Goal: Task Accomplishment & Management: Manage account settings

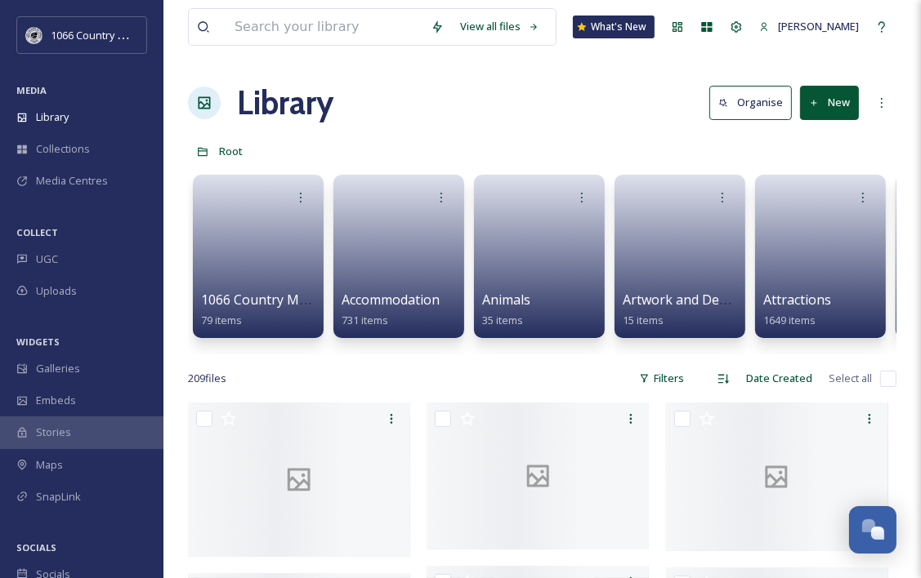
scroll to position [2386, 0]
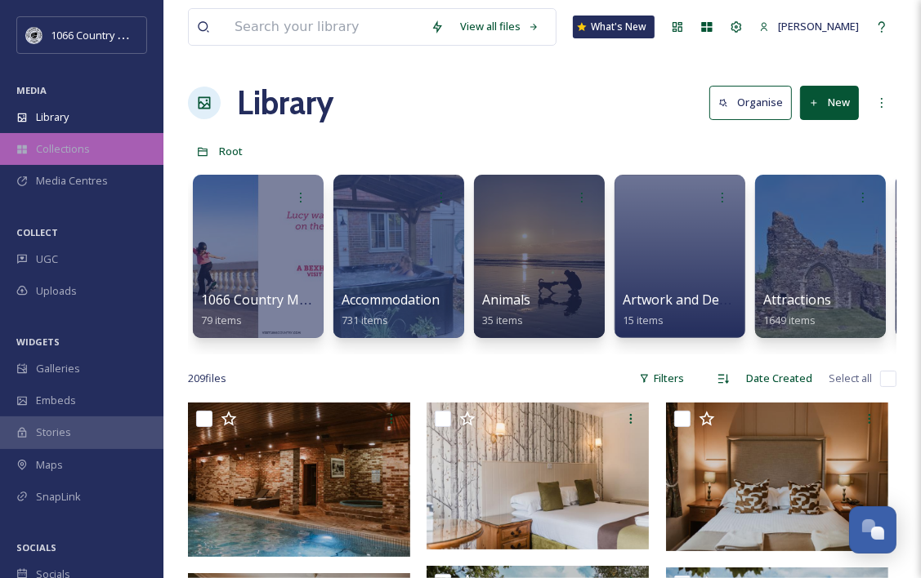
click at [56, 153] on span "Collections" at bounding box center [63, 149] width 54 height 16
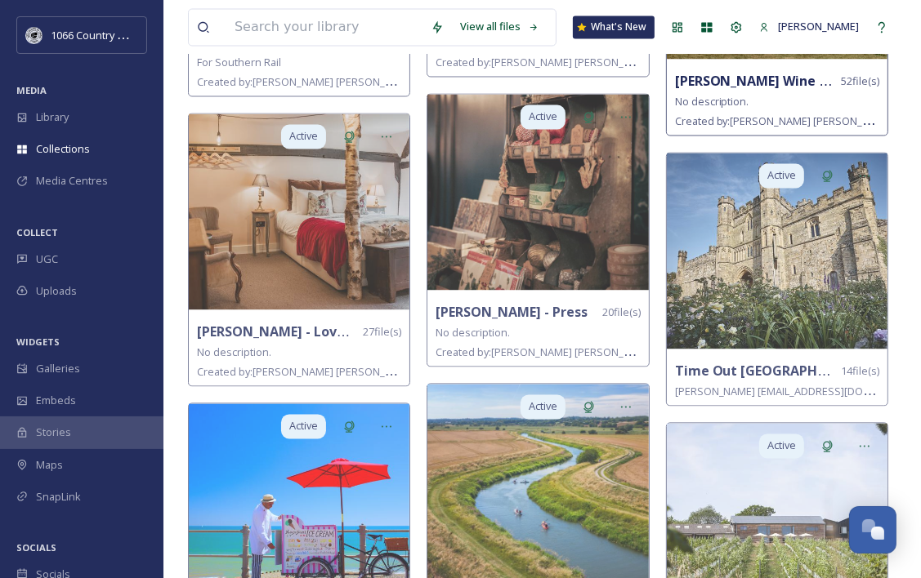
scroll to position [2369, 0]
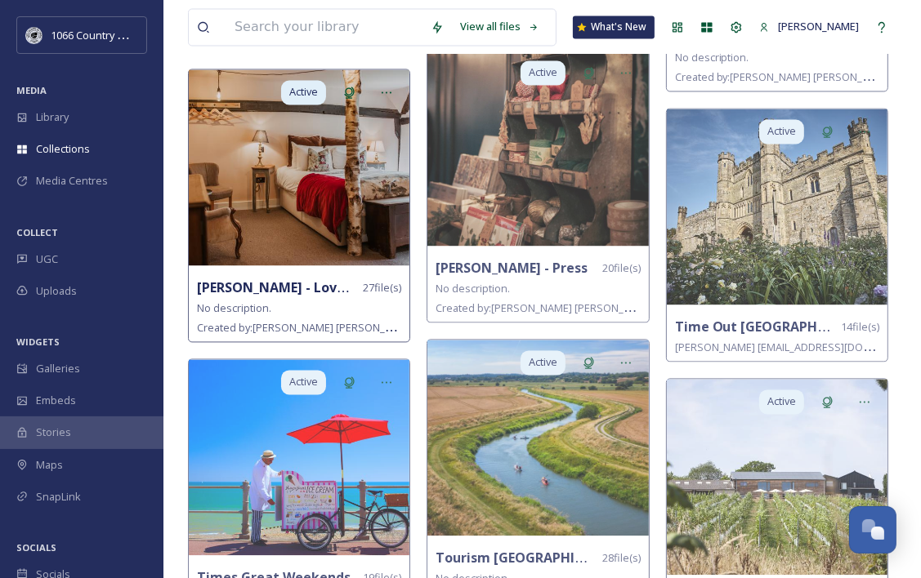
click at [331, 199] on img at bounding box center [299, 167] width 221 height 196
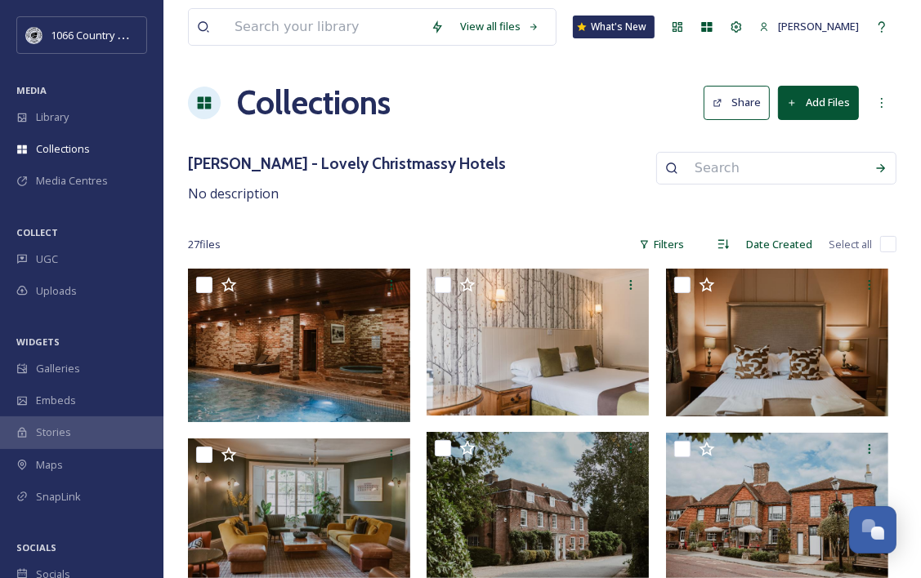
click at [835, 101] on button "Add Files" at bounding box center [818, 102] width 81 height 33
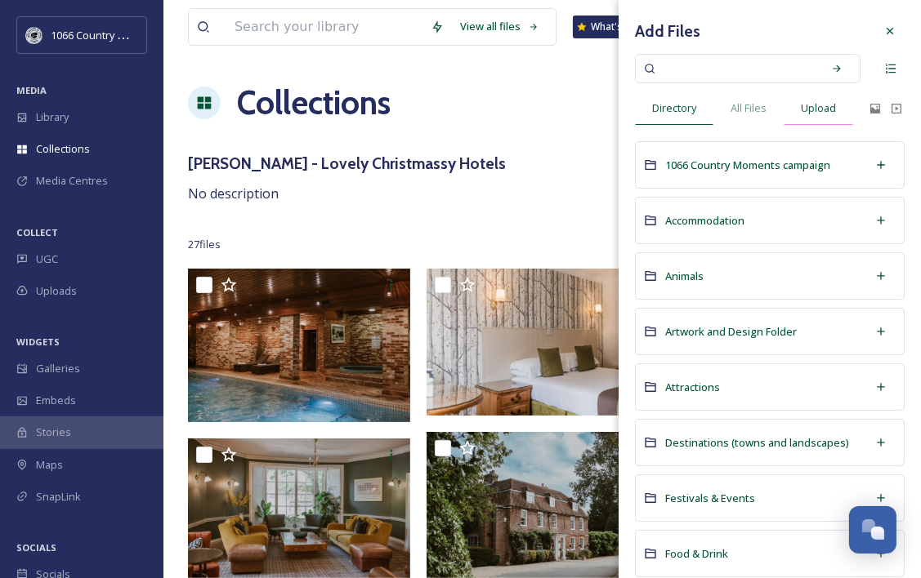
click at [827, 108] on span "Upload" at bounding box center [818, 108] width 35 height 16
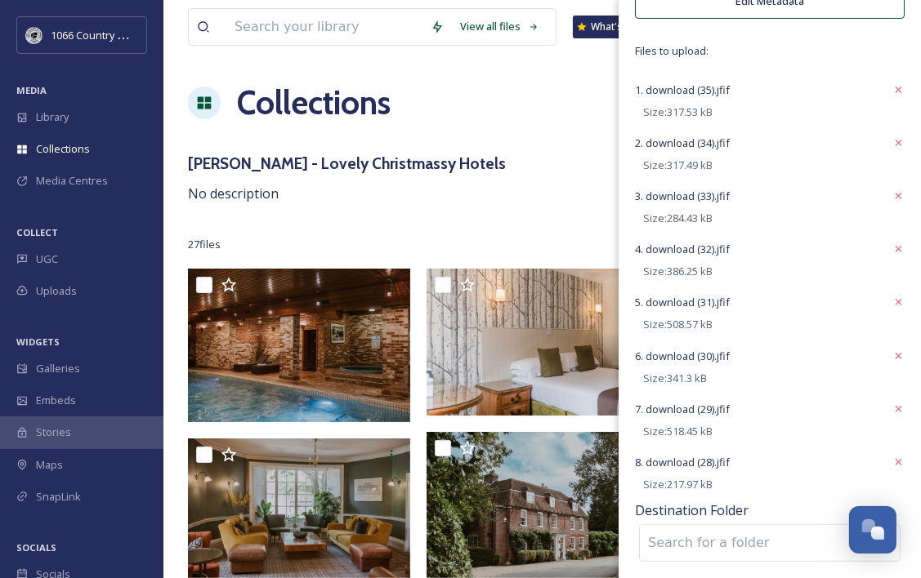
scroll to position [330, 0]
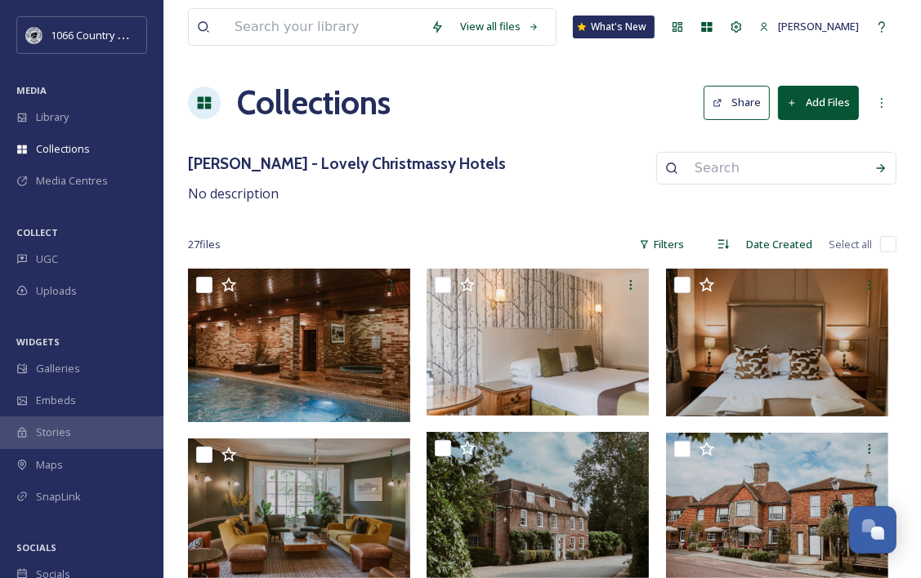
click at [486, 176] on div "Rowena - Lovely Christmassy Hotels No description" at bounding box center [542, 178] width 708 height 52
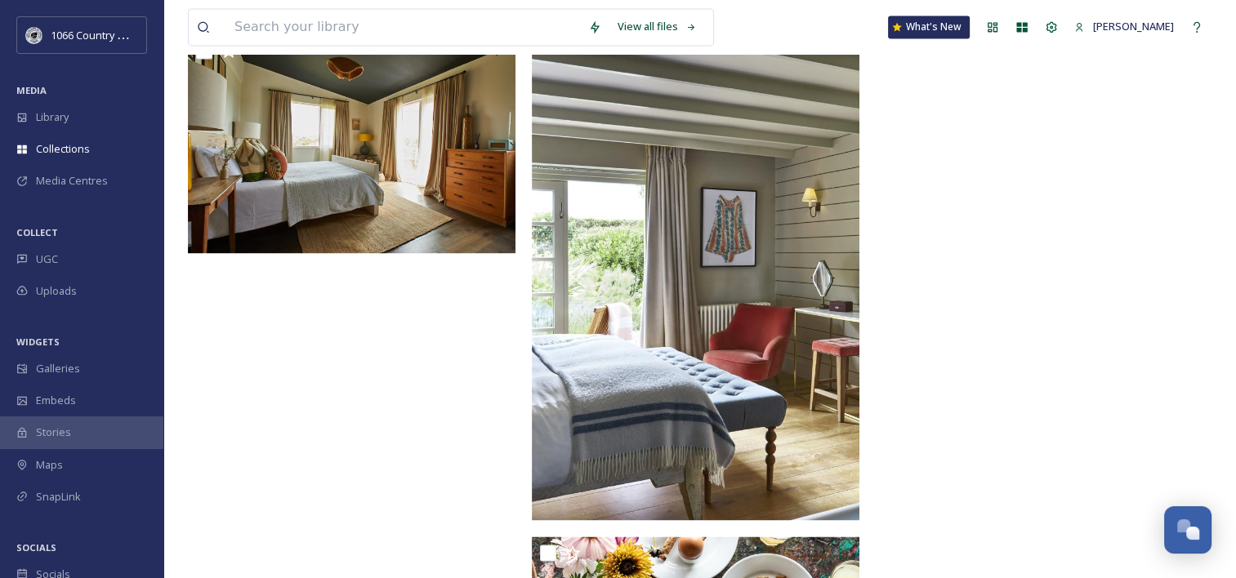
scroll to position [2566, 0]
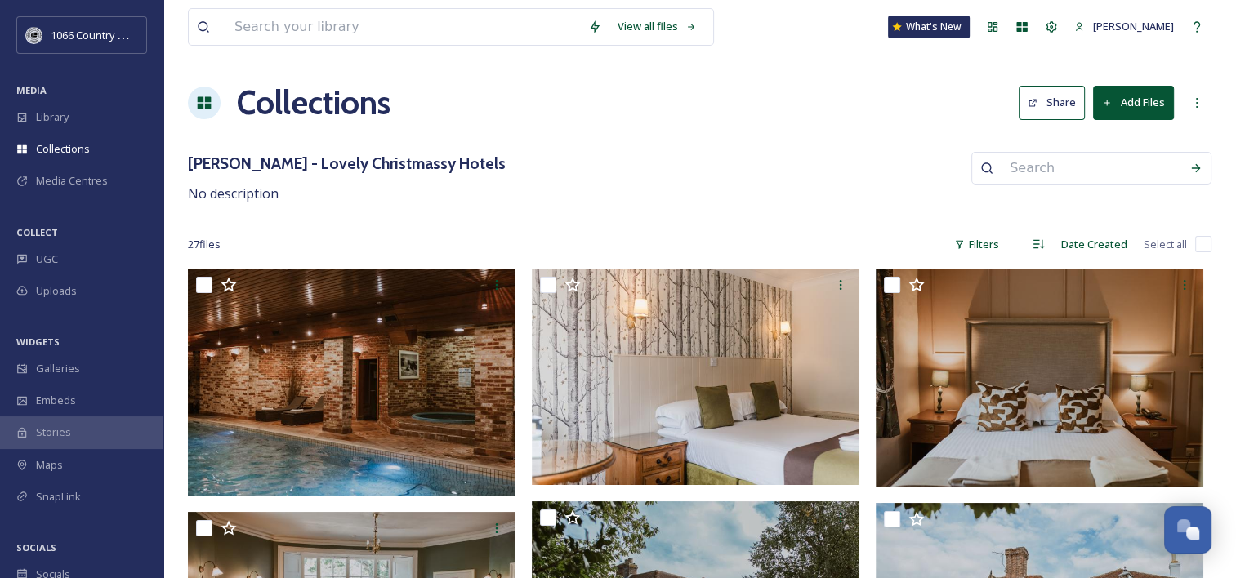
drag, startPoint x: 1013, startPoint y: 314, endPoint x: 870, endPoint y: -48, distance: 389.2
click at [1124, 105] on button "Add Files" at bounding box center [1133, 102] width 81 height 33
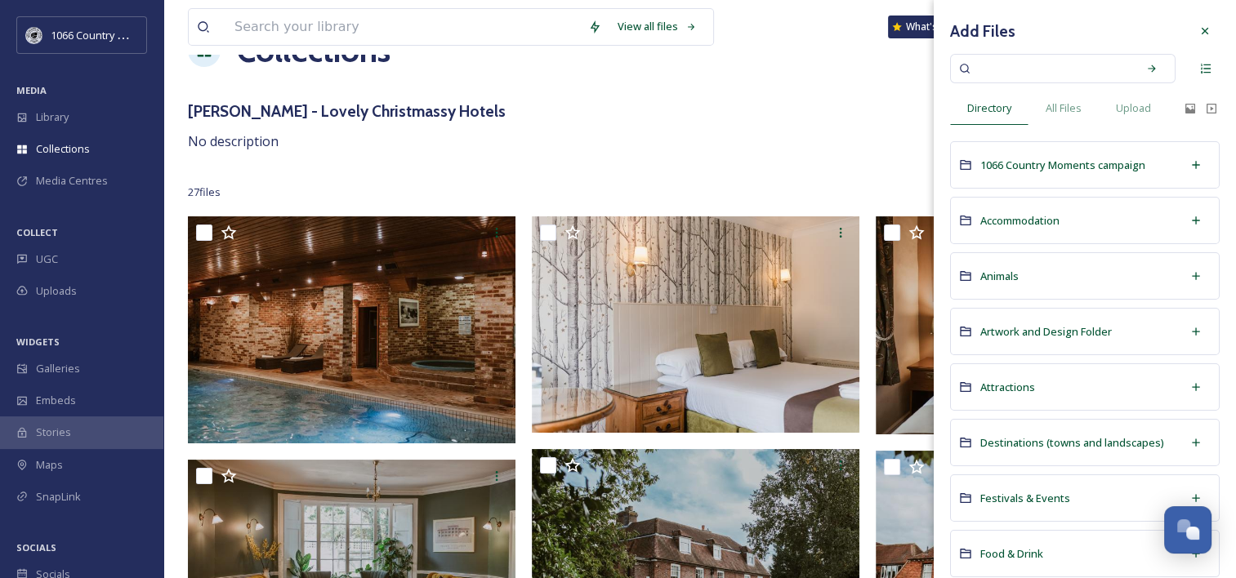
scroll to position [82, 0]
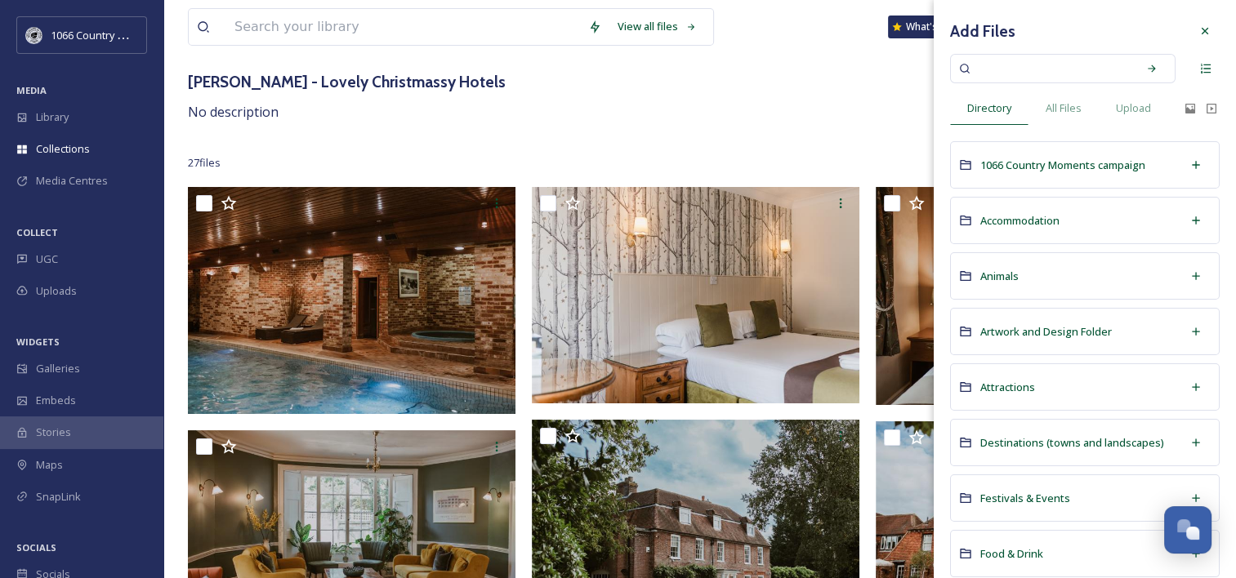
click at [1059, 112] on span "All Files" at bounding box center [1064, 108] width 36 height 16
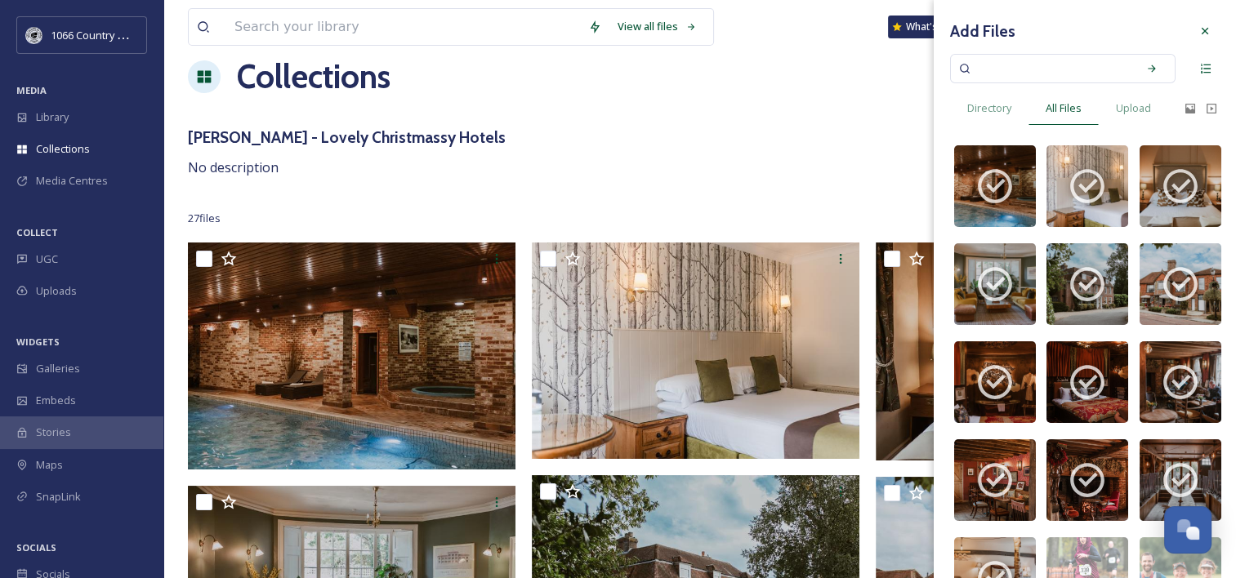
scroll to position [0, 0]
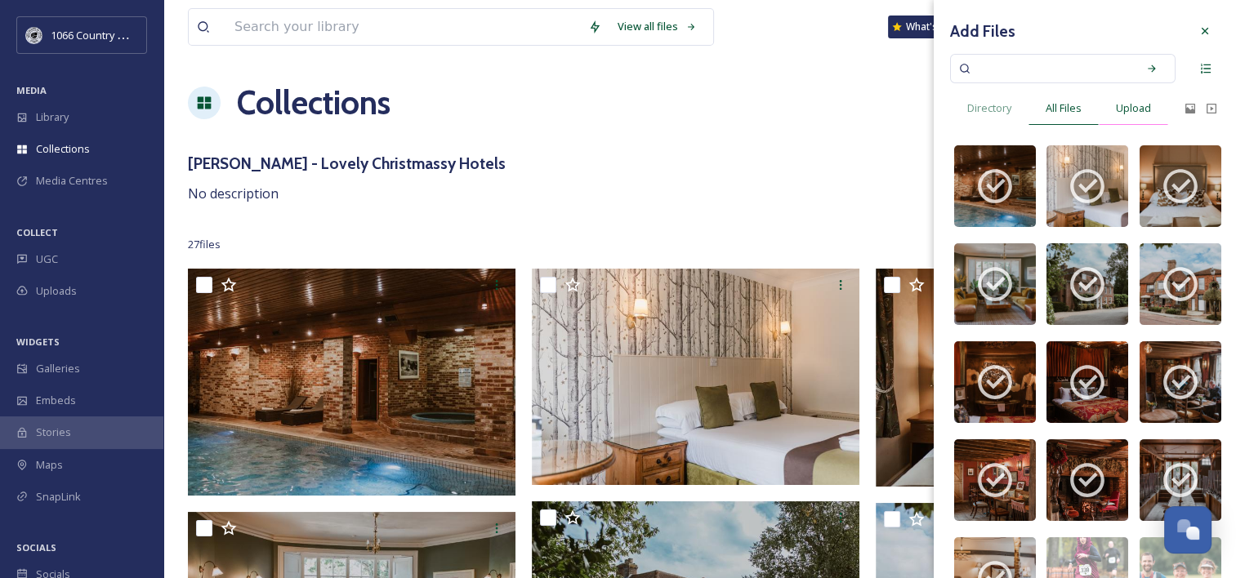
click at [1144, 114] on span "Upload" at bounding box center [1133, 108] width 35 height 16
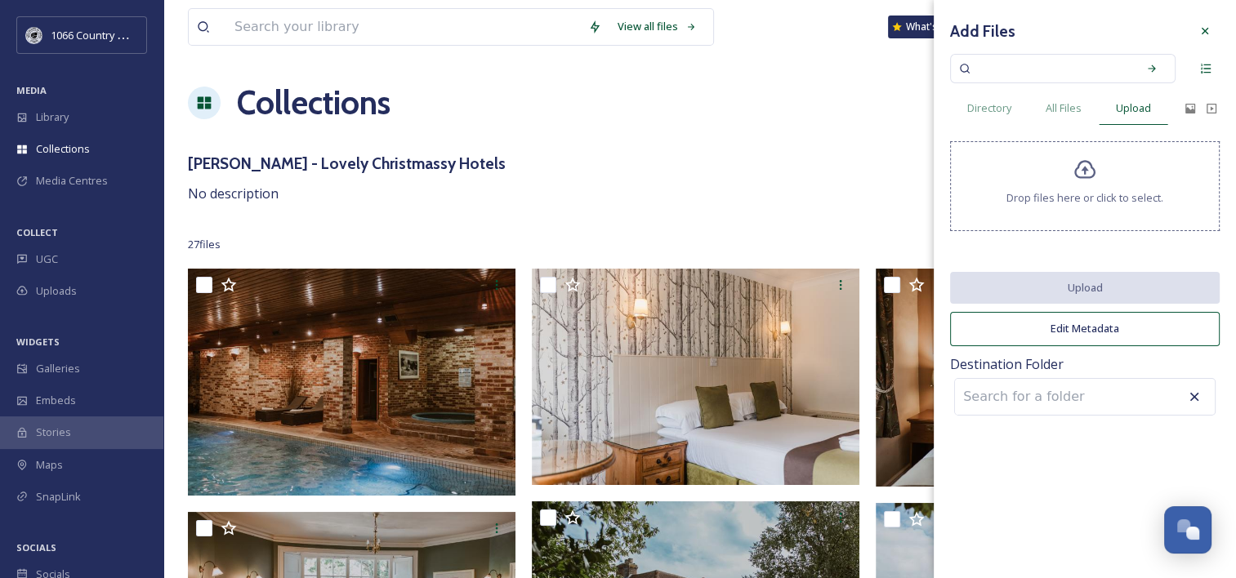
click at [1105, 183] on div "Drop files here or click to select." at bounding box center [1085, 186] width 270 height 90
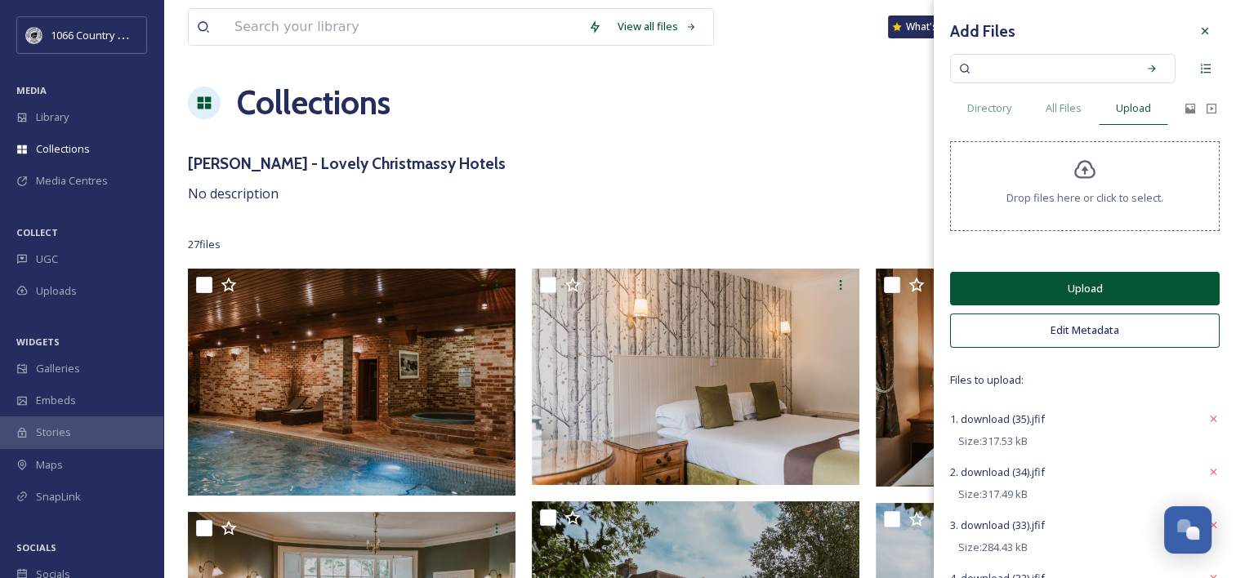
click at [1063, 296] on button "Upload" at bounding box center [1085, 288] width 270 height 33
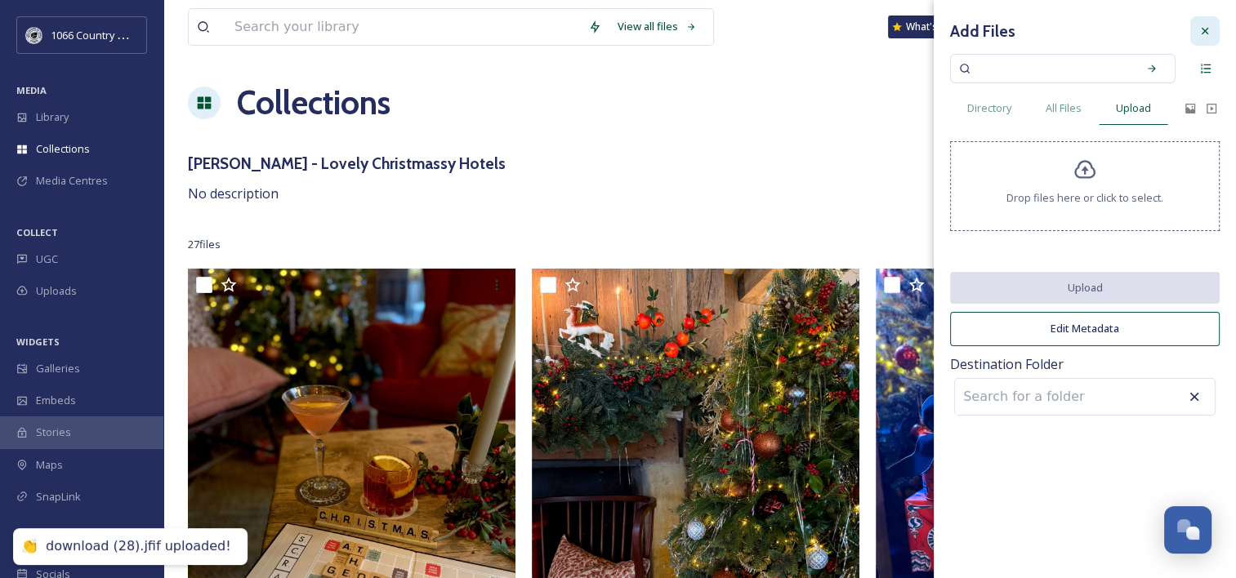
click at [1206, 28] on icon at bounding box center [1205, 31] width 13 height 13
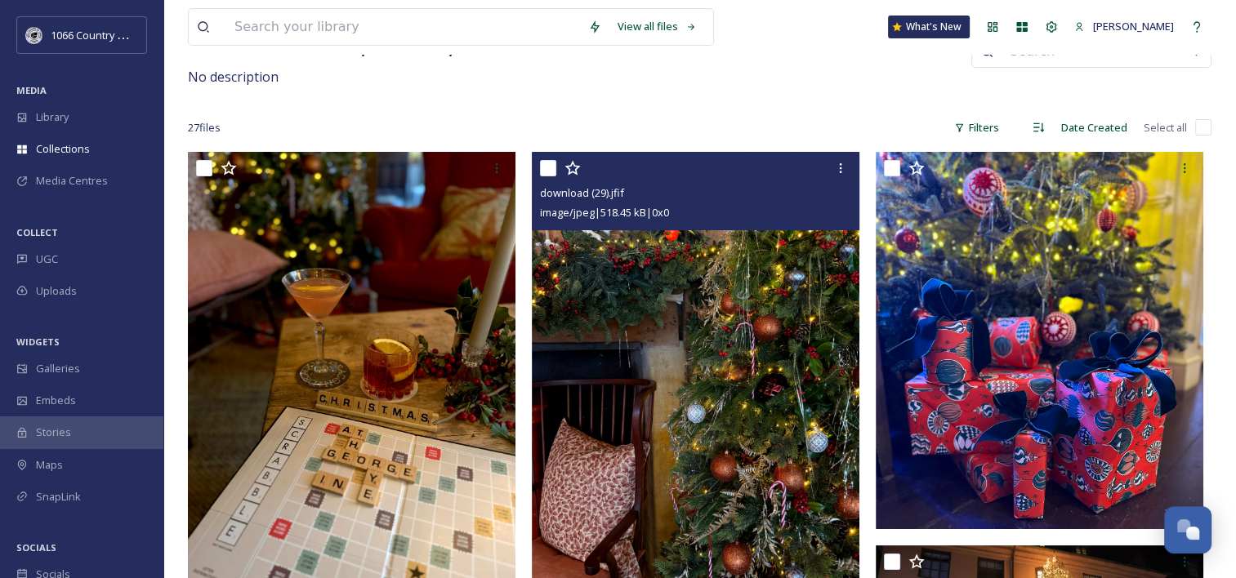
scroll to position [163, 0]
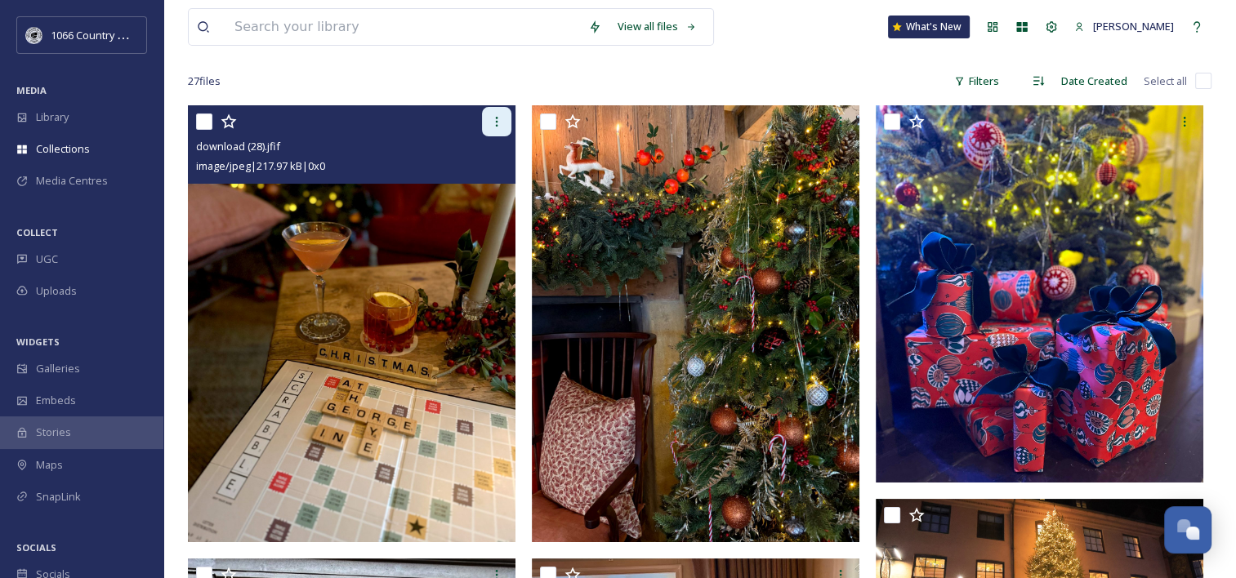
click at [498, 124] on icon at bounding box center [496, 121] width 13 height 13
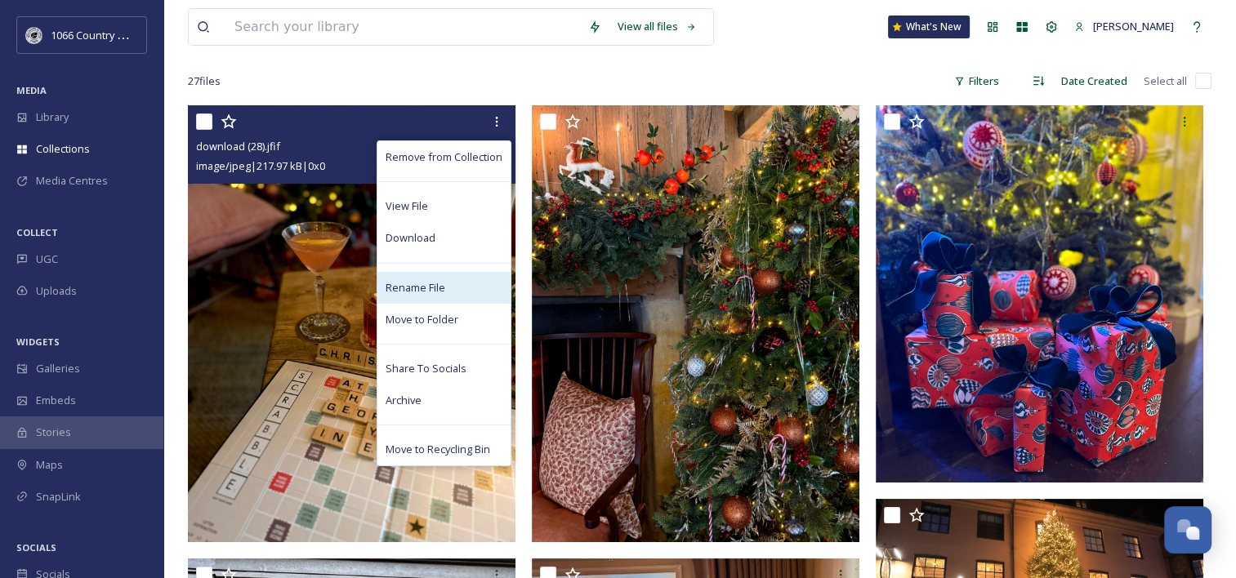
click at [418, 292] on span "Rename File" at bounding box center [416, 288] width 60 height 16
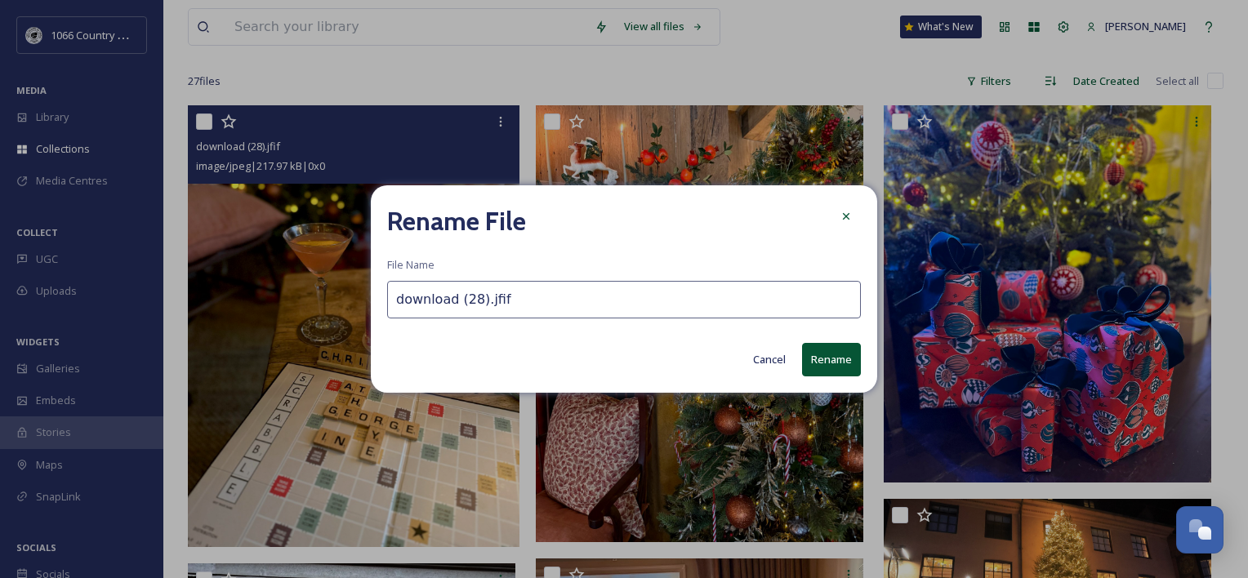
drag, startPoint x: 507, startPoint y: 310, endPoint x: 36, endPoint y: 265, distance: 472.8
click at [36, 265] on div "Rename File File Name download (28).jfif Cancel Rename" at bounding box center [624, 289] width 1248 height 578
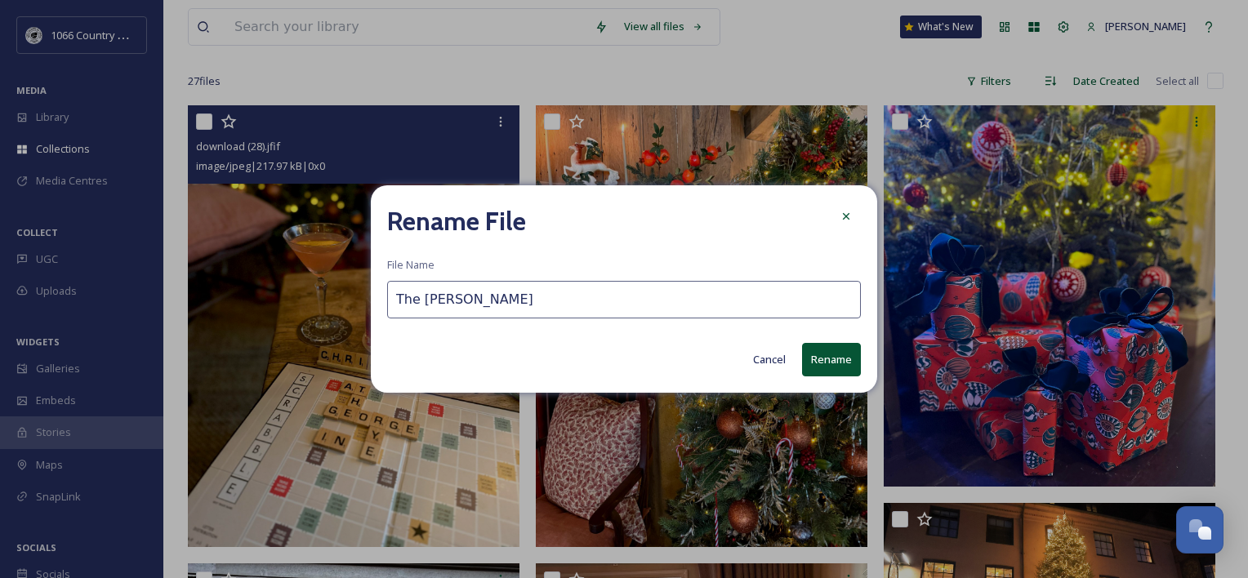
type input "The George"
click at [837, 366] on button "Rename" at bounding box center [831, 359] width 59 height 33
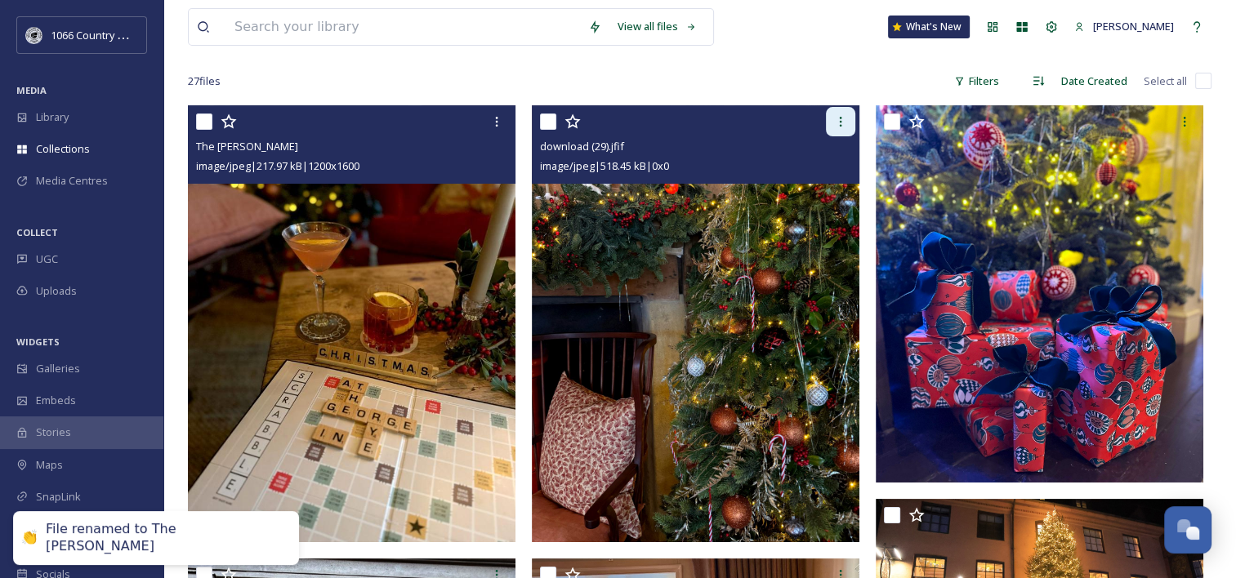
click at [842, 126] on icon at bounding box center [840, 121] width 13 height 13
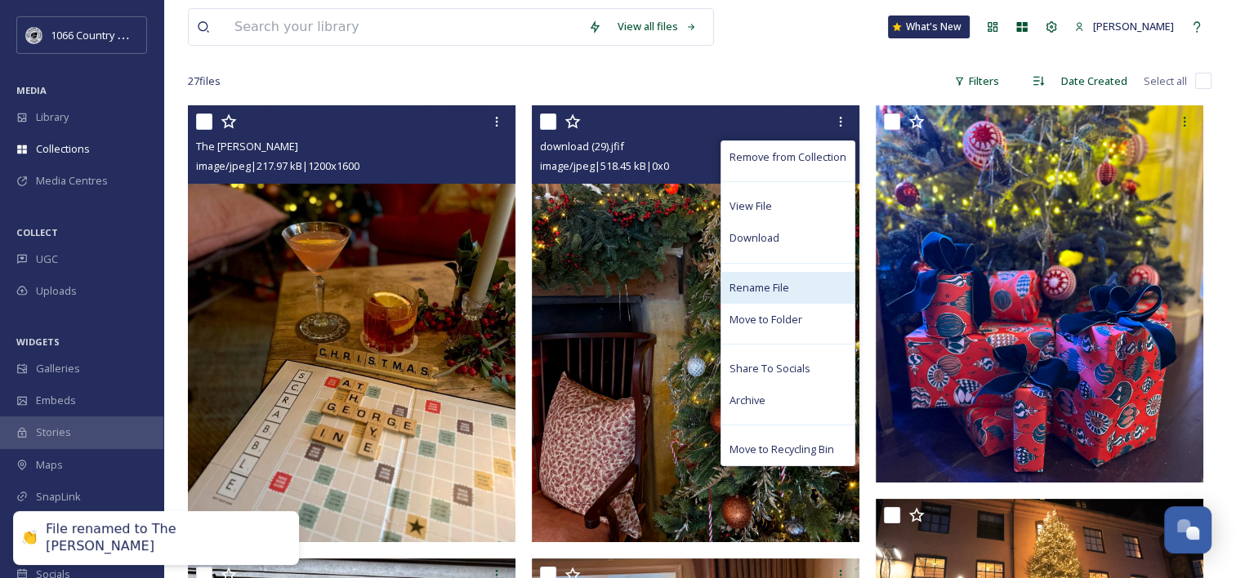
click at [762, 282] on span "Rename File" at bounding box center [760, 288] width 60 height 16
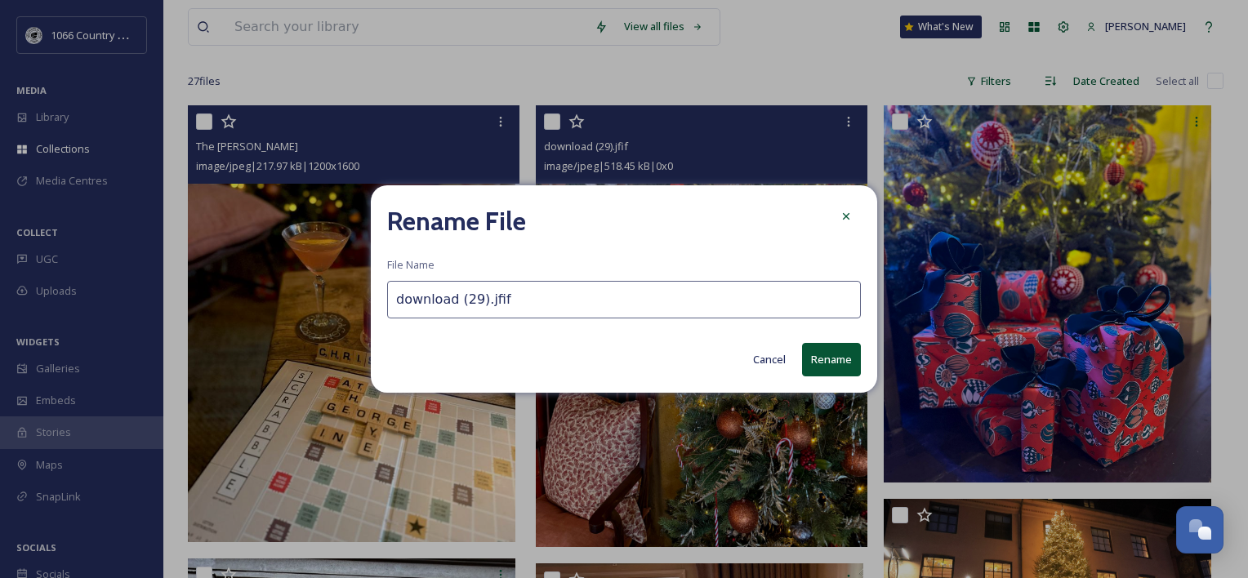
click at [525, 312] on input "download (29).jfif" at bounding box center [624, 300] width 474 height 38
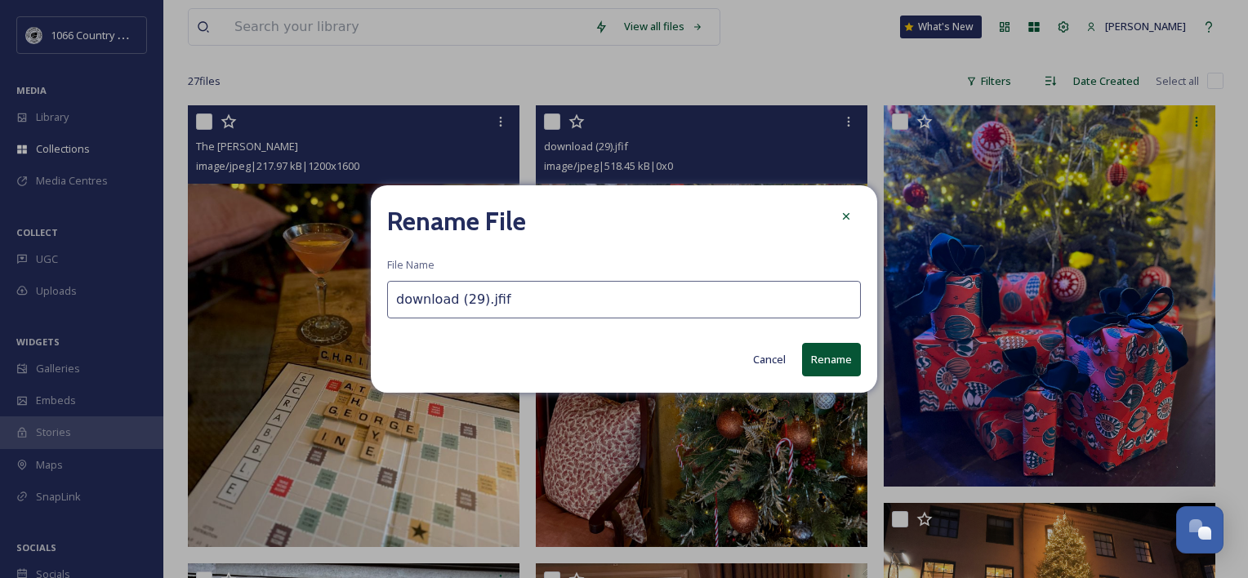
paste input "The George"
type input "The George 2"
click at [855, 370] on button "Rename" at bounding box center [831, 359] width 59 height 33
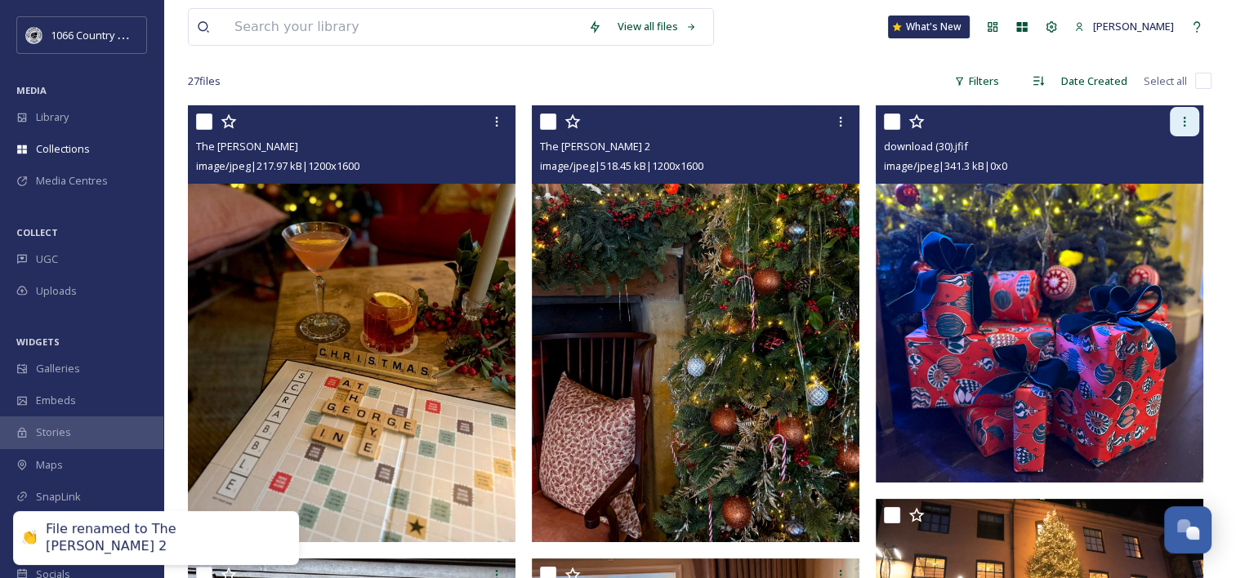
click at [1190, 122] on icon at bounding box center [1184, 121] width 13 height 13
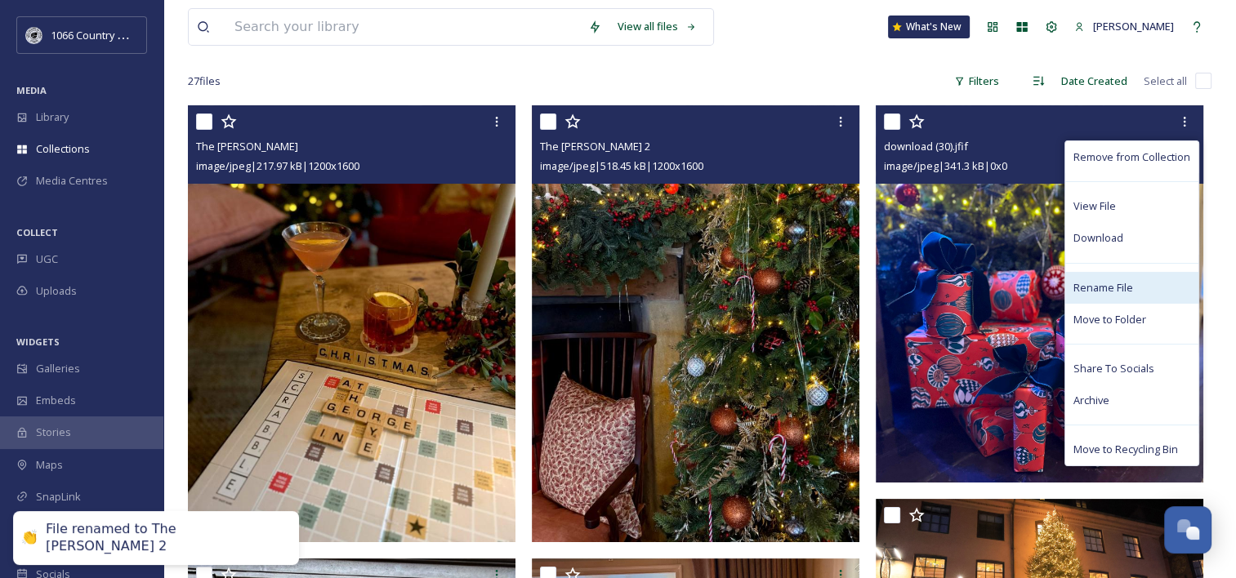
click at [1107, 291] on span "Rename File" at bounding box center [1104, 288] width 60 height 16
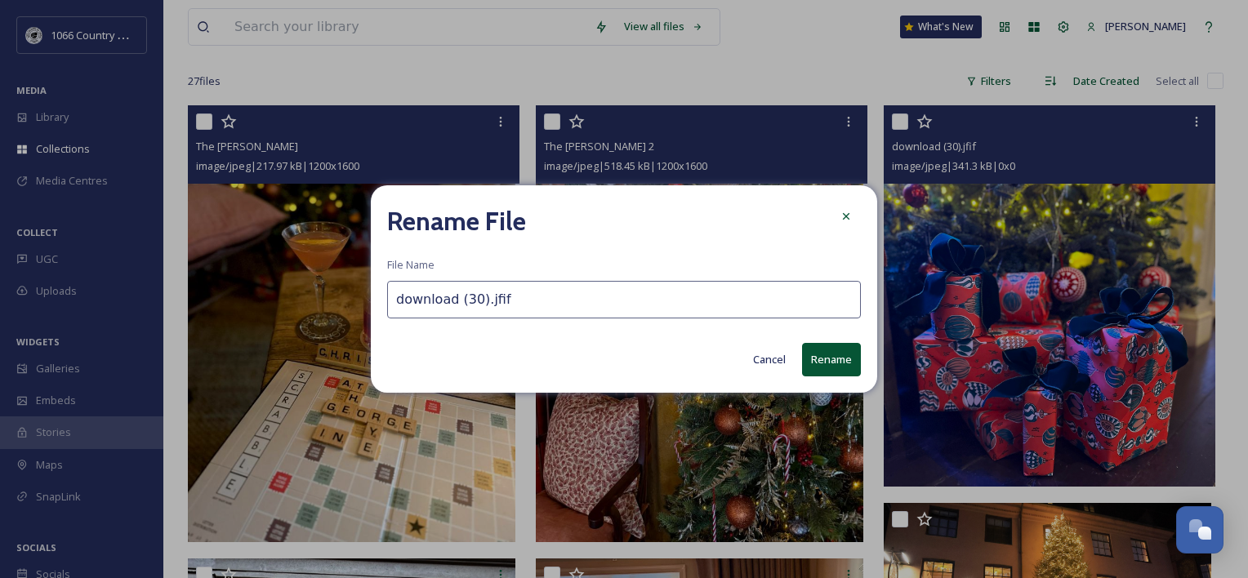
click at [784, 307] on input "download (30).jfif" at bounding box center [624, 300] width 474 height 38
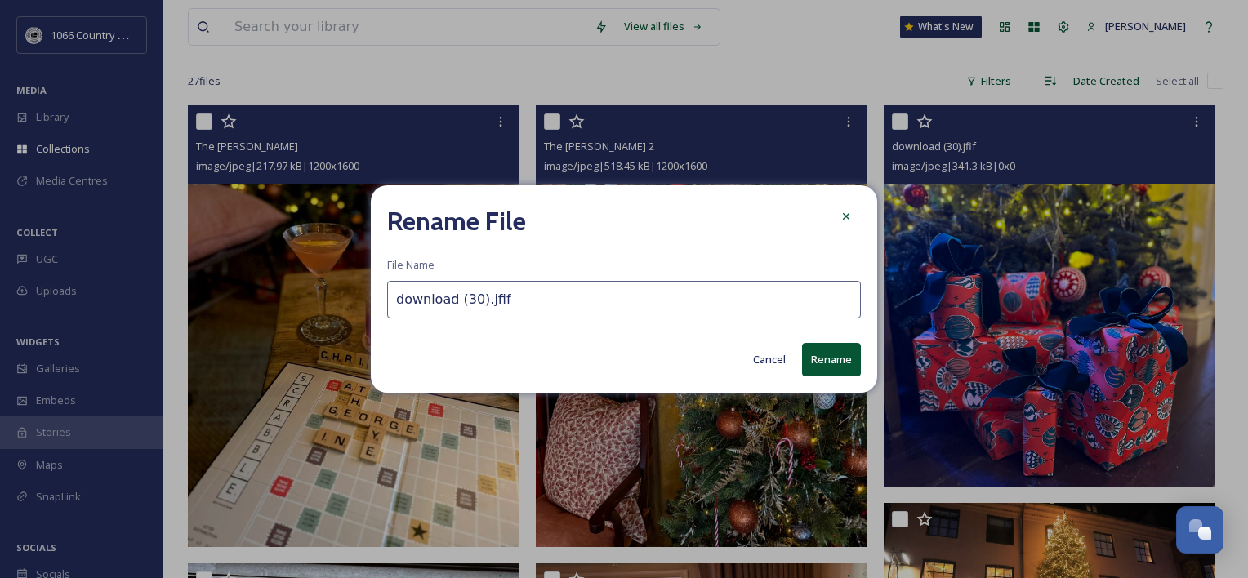
paste input "The George"
type input "The George 3"
click at [837, 355] on button "Rename" at bounding box center [831, 359] width 59 height 33
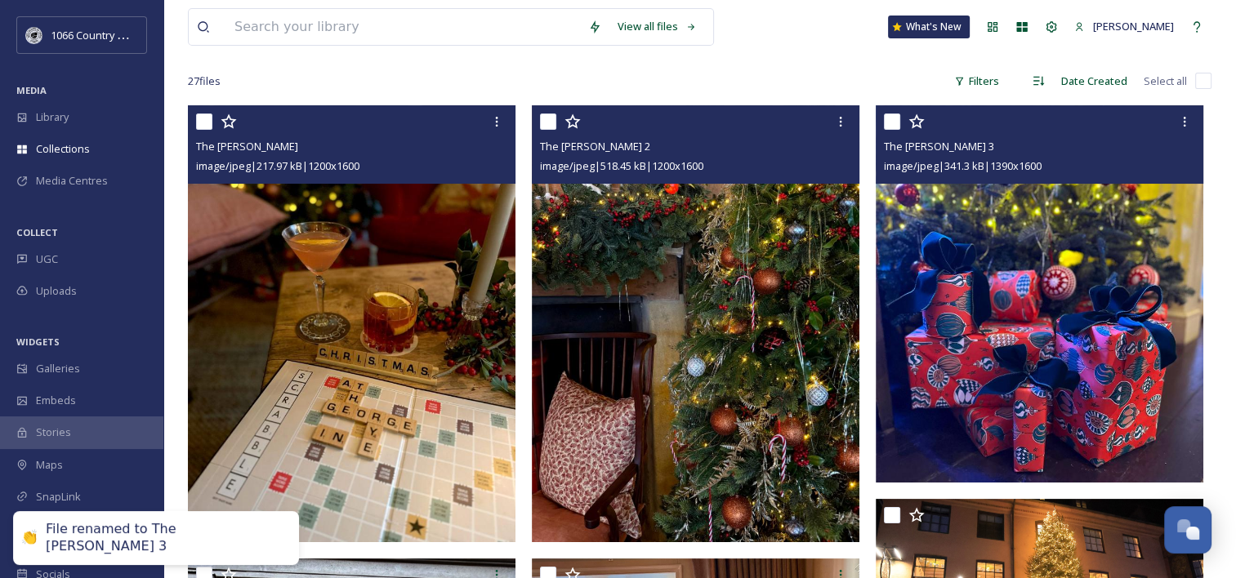
scroll to position [490, 0]
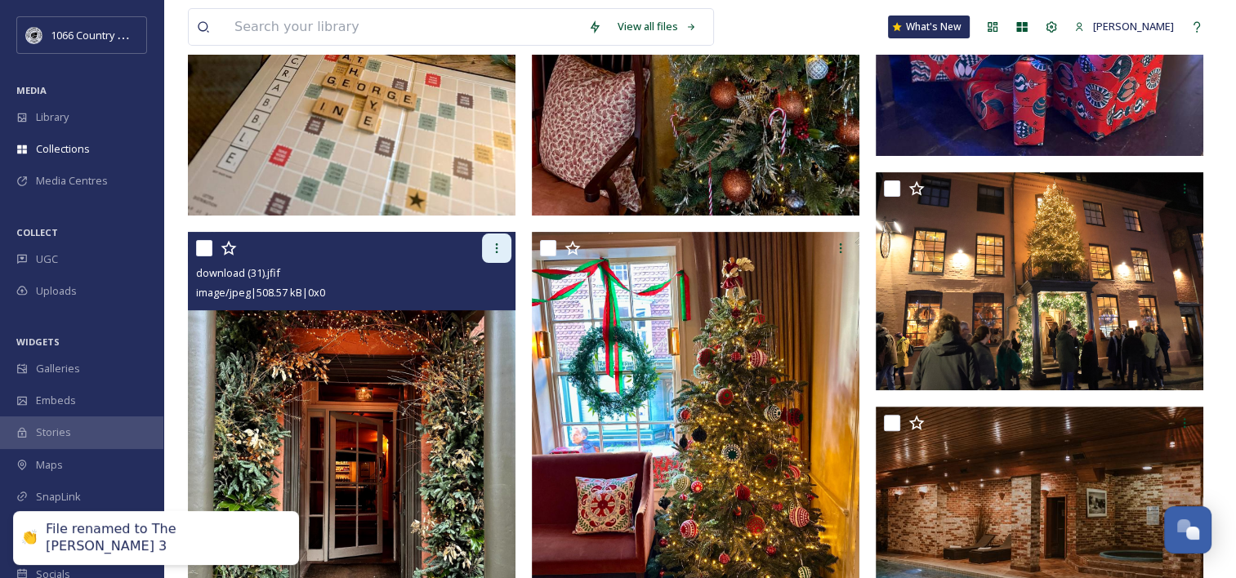
click at [496, 252] on icon at bounding box center [496, 248] width 13 height 13
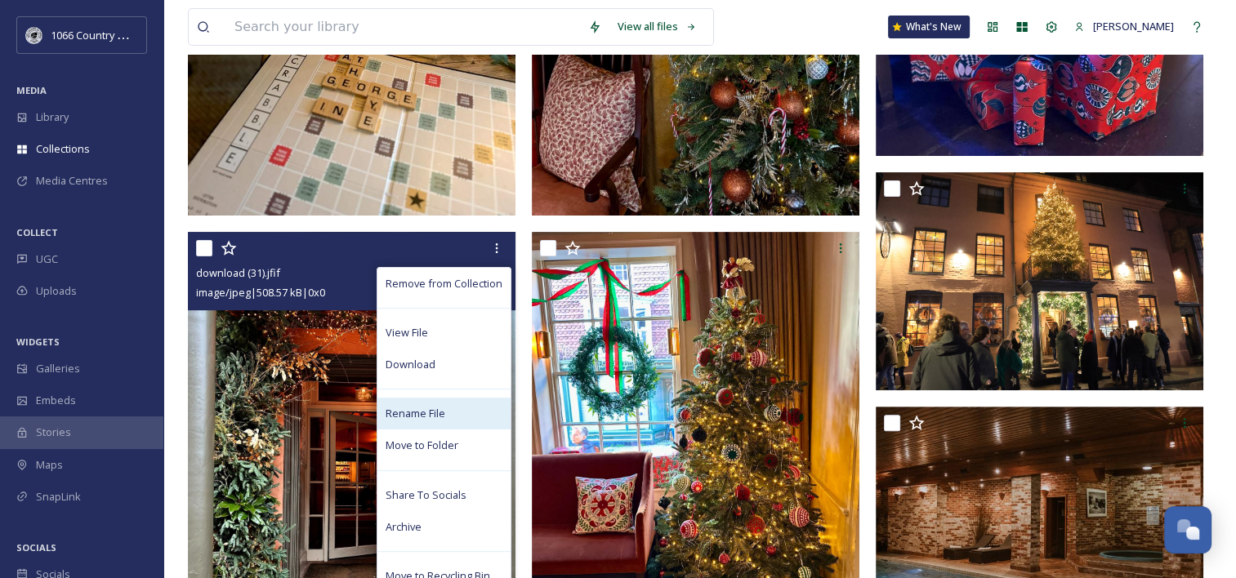
click at [428, 419] on span "Rename File" at bounding box center [416, 414] width 60 height 16
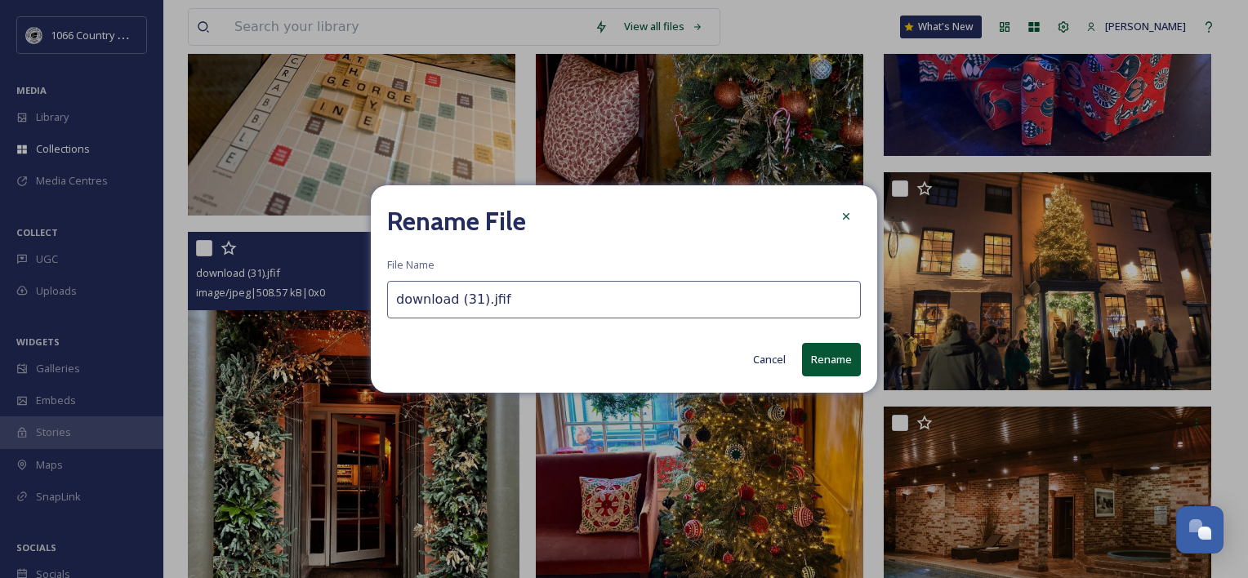
click at [518, 295] on input "download (31).jfif" at bounding box center [624, 300] width 474 height 38
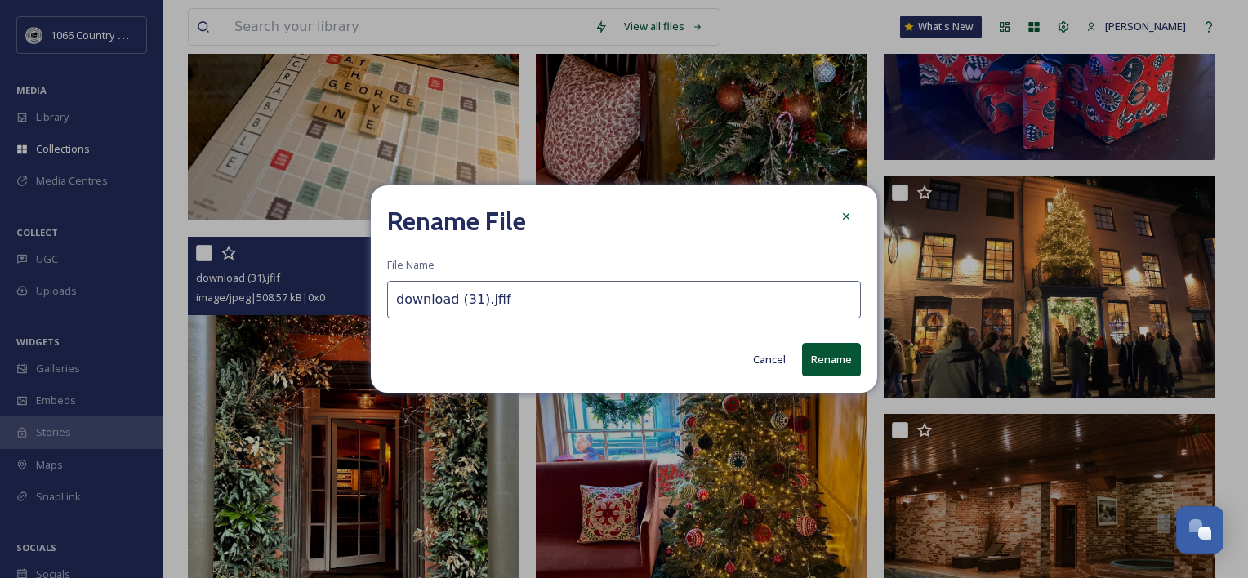
paste input "The George"
type input "The George 4"
click at [850, 363] on button "Rename" at bounding box center [831, 359] width 59 height 33
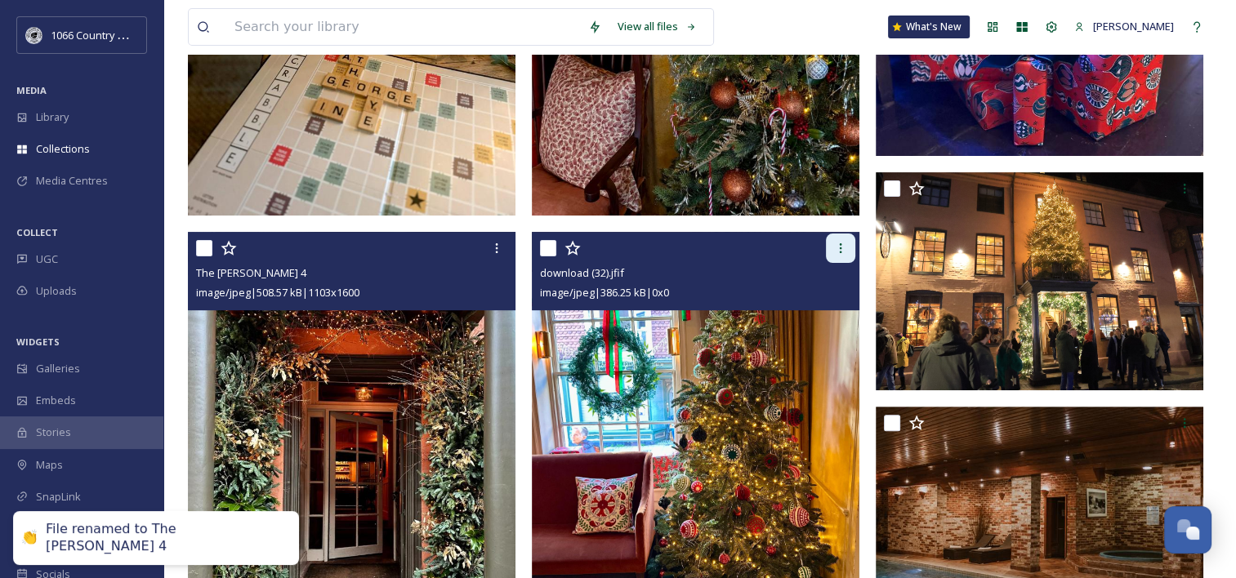
click at [844, 258] on div at bounding box center [840, 248] width 29 height 29
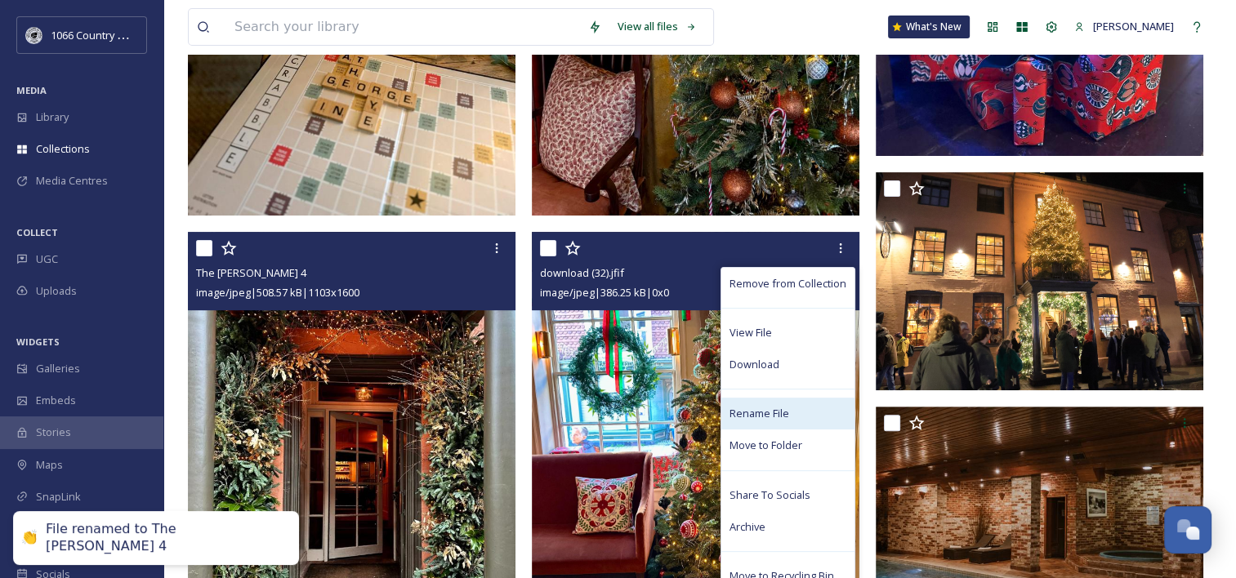
click at [788, 418] on span "Rename File" at bounding box center [760, 414] width 60 height 16
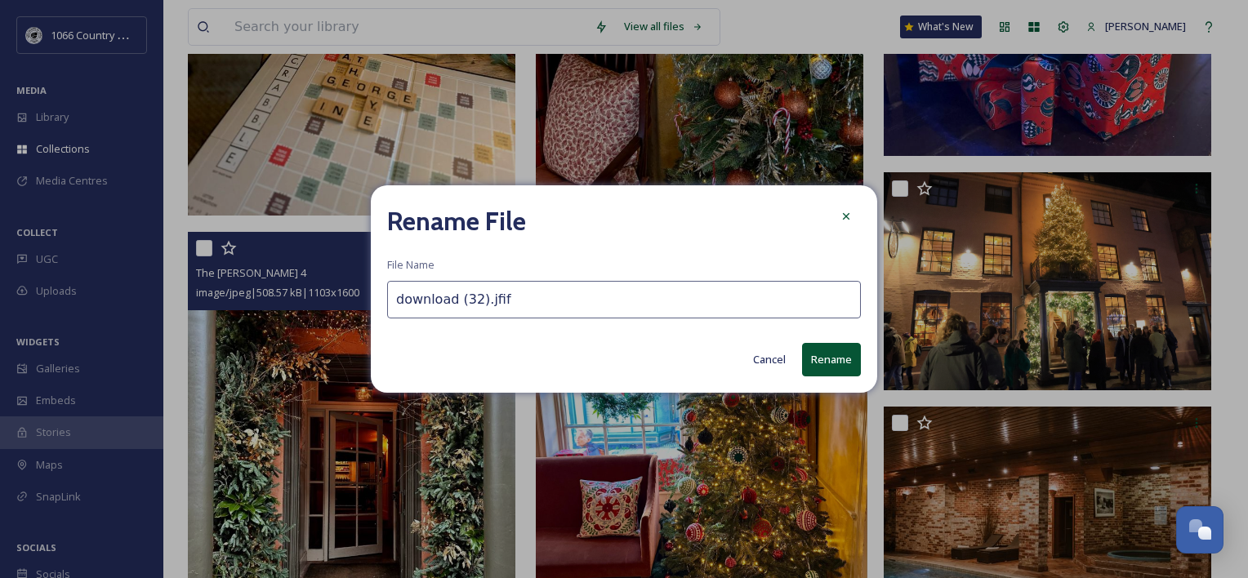
click at [562, 301] on input "download (32).jfif" at bounding box center [624, 300] width 474 height 38
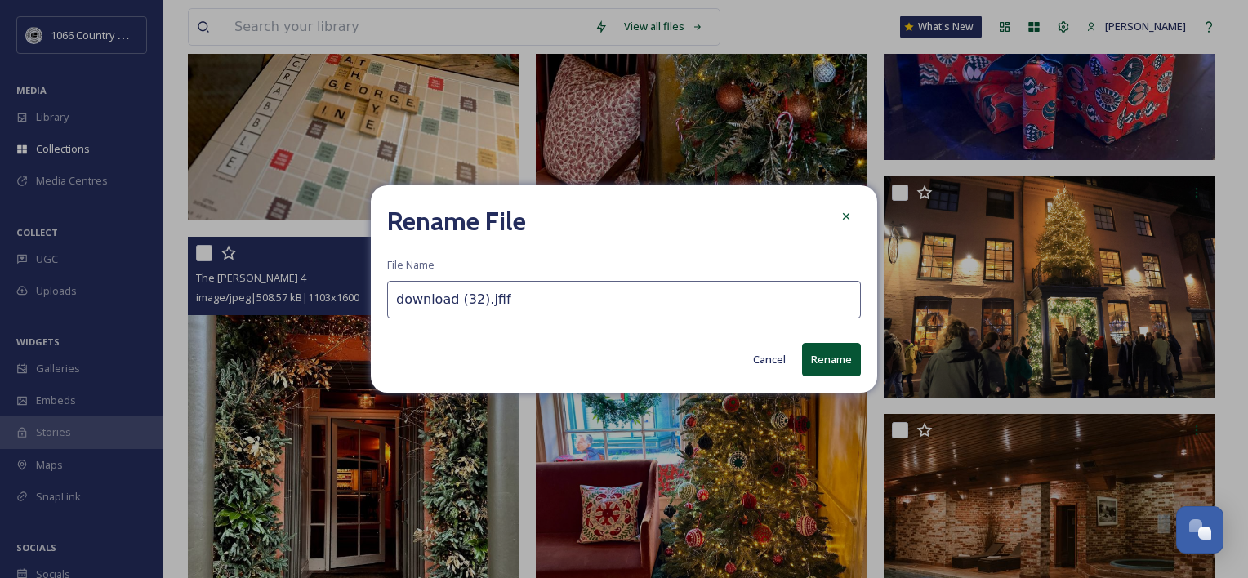
paste input "The George"
type input "The George 5"
click at [827, 359] on button "Rename" at bounding box center [831, 359] width 59 height 33
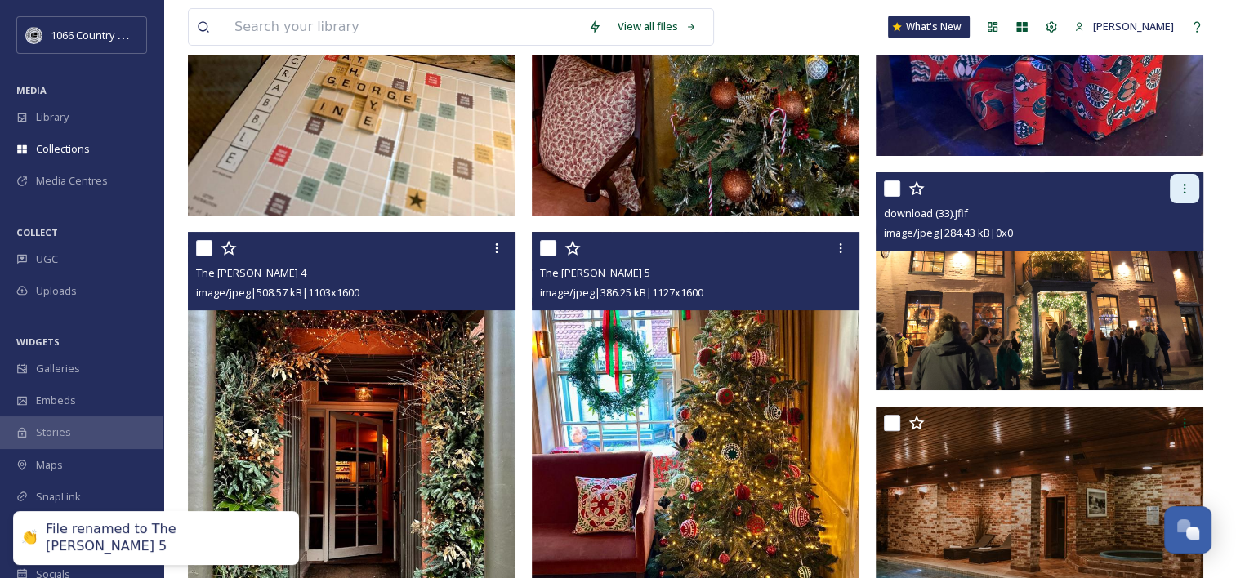
click at [1186, 193] on icon at bounding box center [1184, 188] width 13 height 13
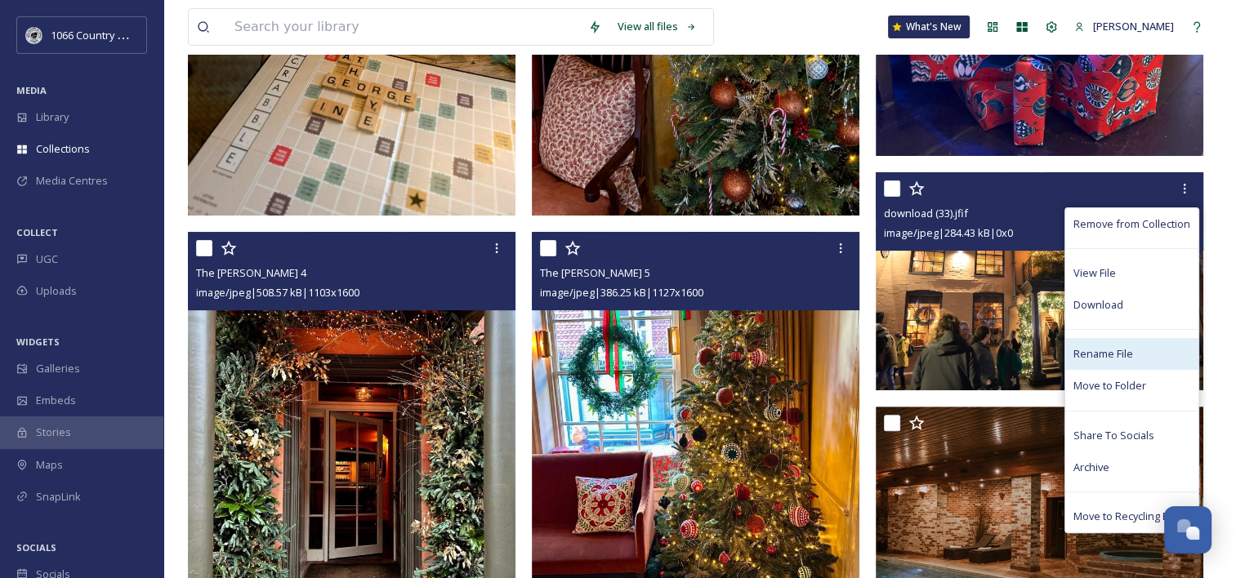
click at [1121, 351] on span "Rename File" at bounding box center [1104, 354] width 60 height 16
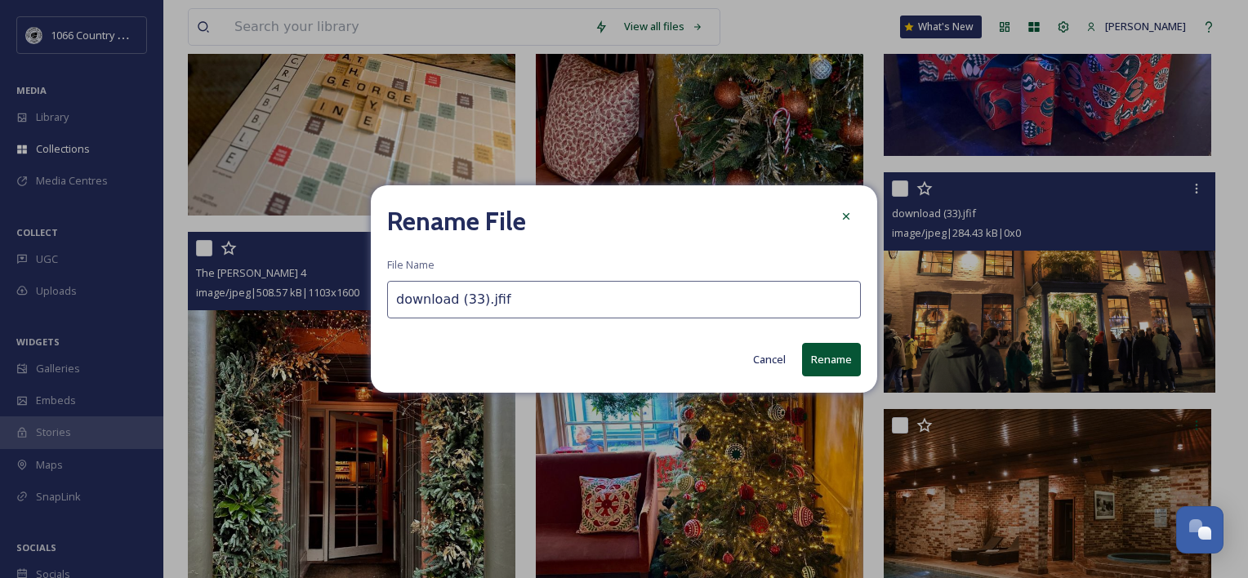
click at [568, 288] on input "download (33).jfif" at bounding box center [624, 300] width 474 height 38
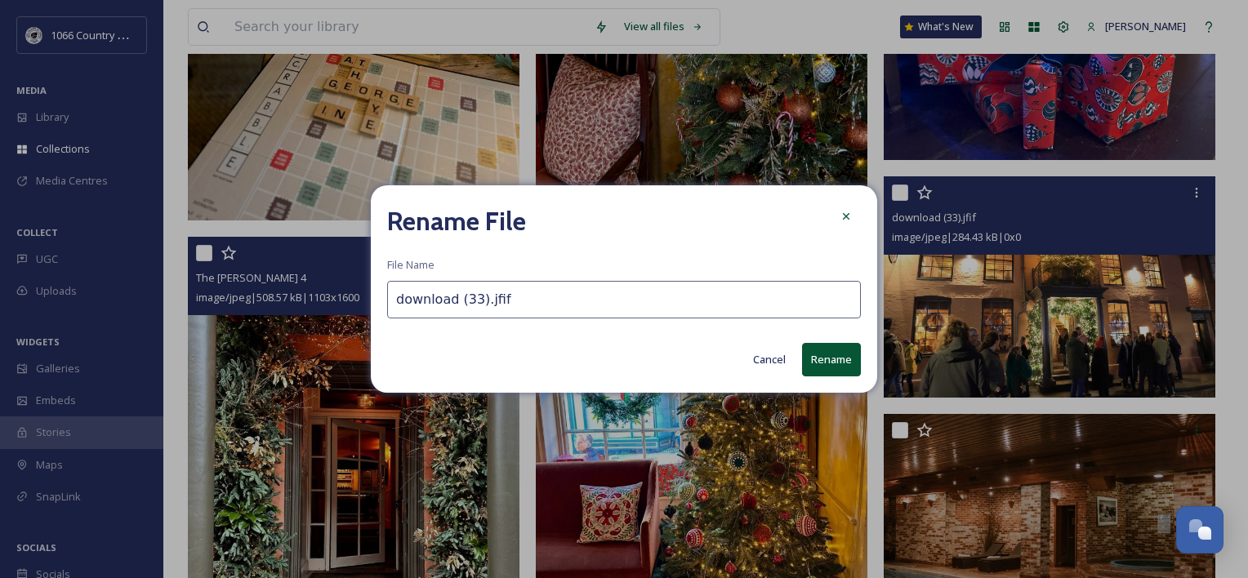
paste input "The George"
type input "The George 6"
click at [827, 359] on button "Rename" at bounding box center [831, 359] width 59 height 33
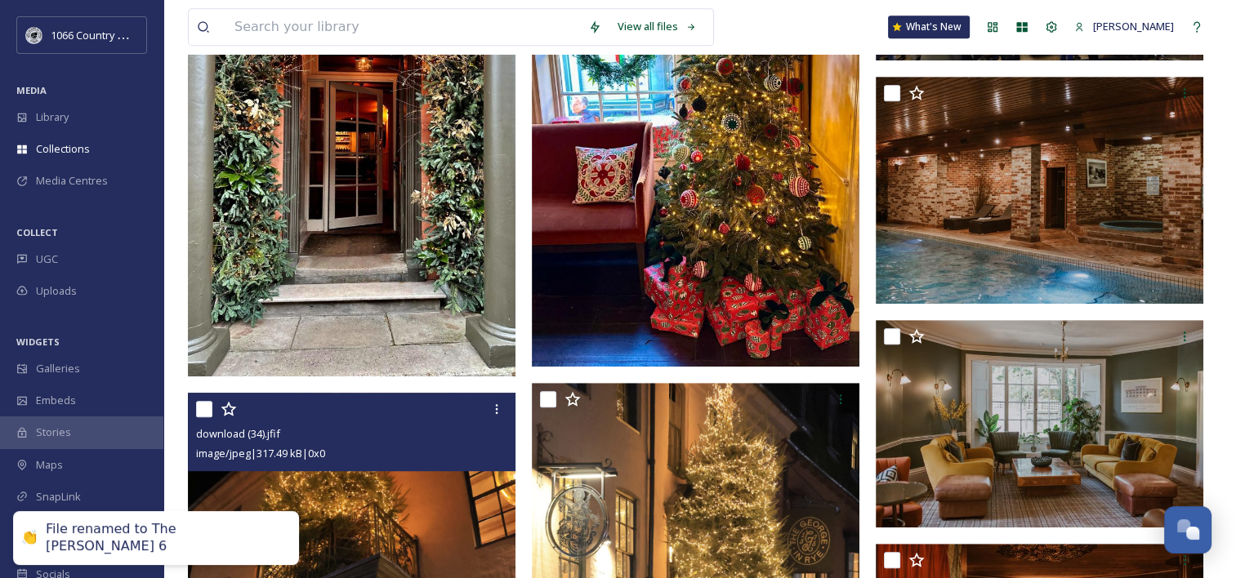
scroll to position [980, 0]
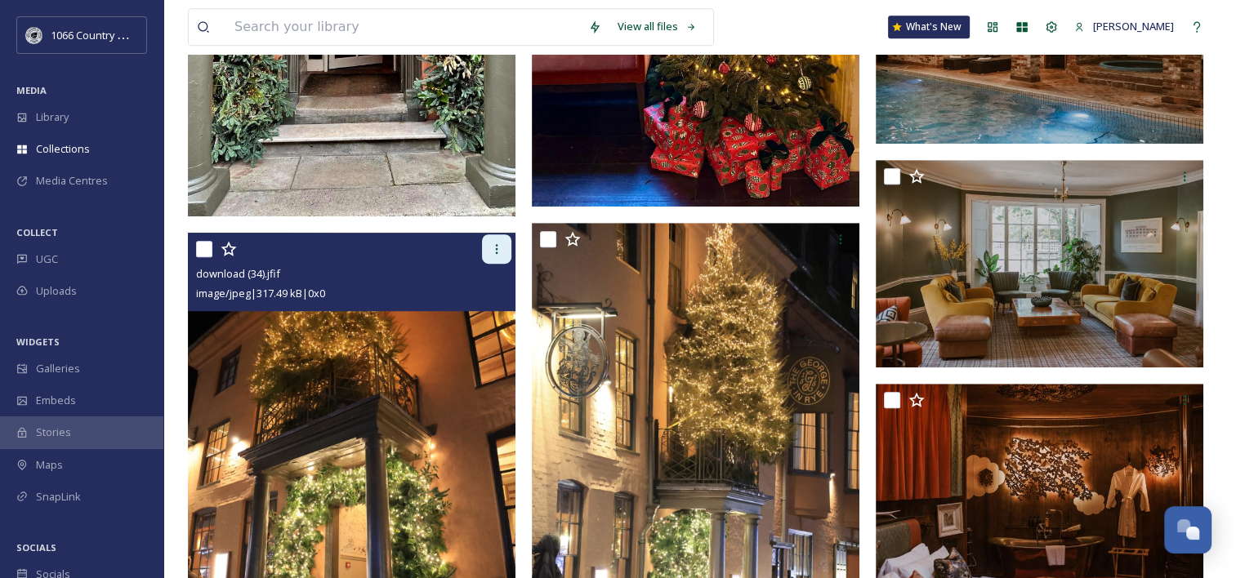
click at [493, 252] on icon at bounding box center [496, 249] width 13 height 13
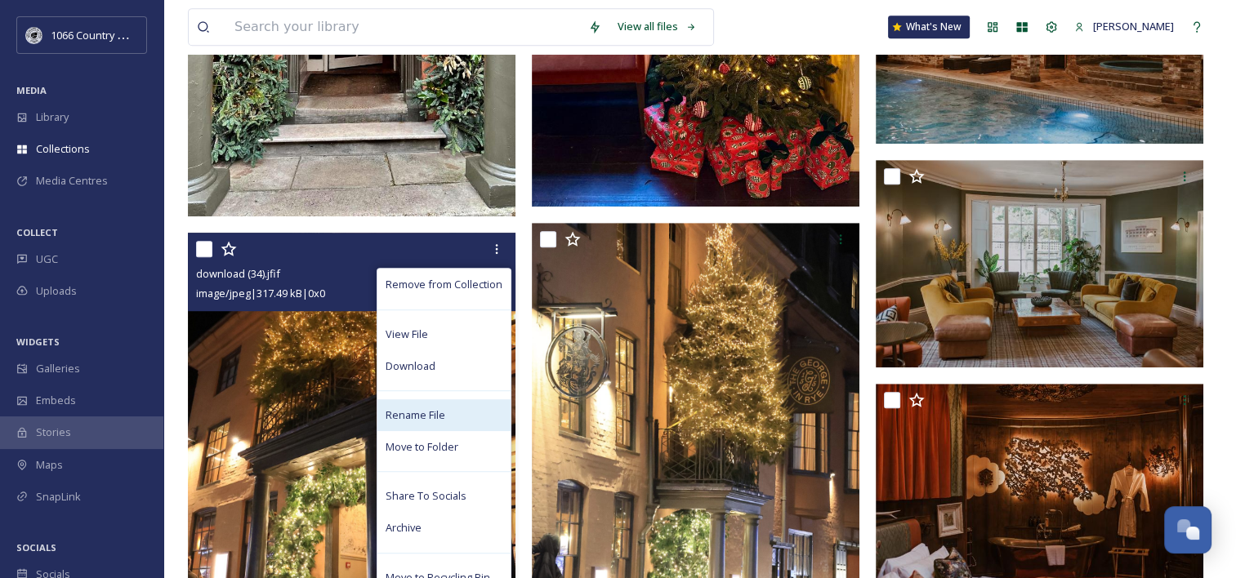
click at [442, 421] on span "Rename File" at bounding box center [416, 416] width 60 height 16
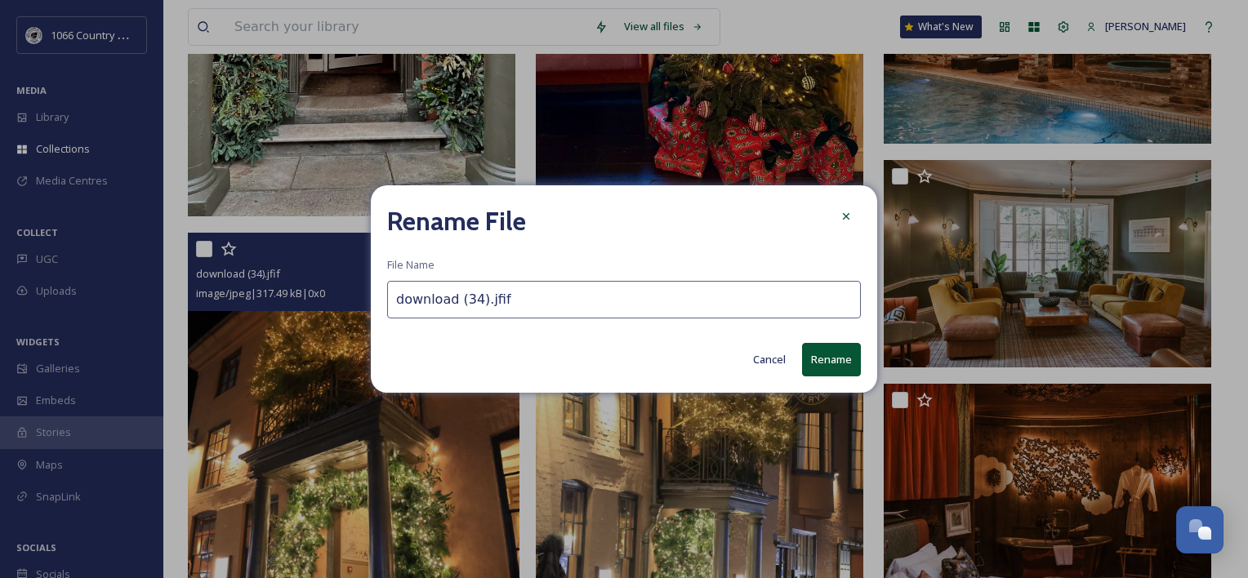
click at [499, 317] on input "download (34).jfif" at bounding box center [624, 300] width 474 height 38
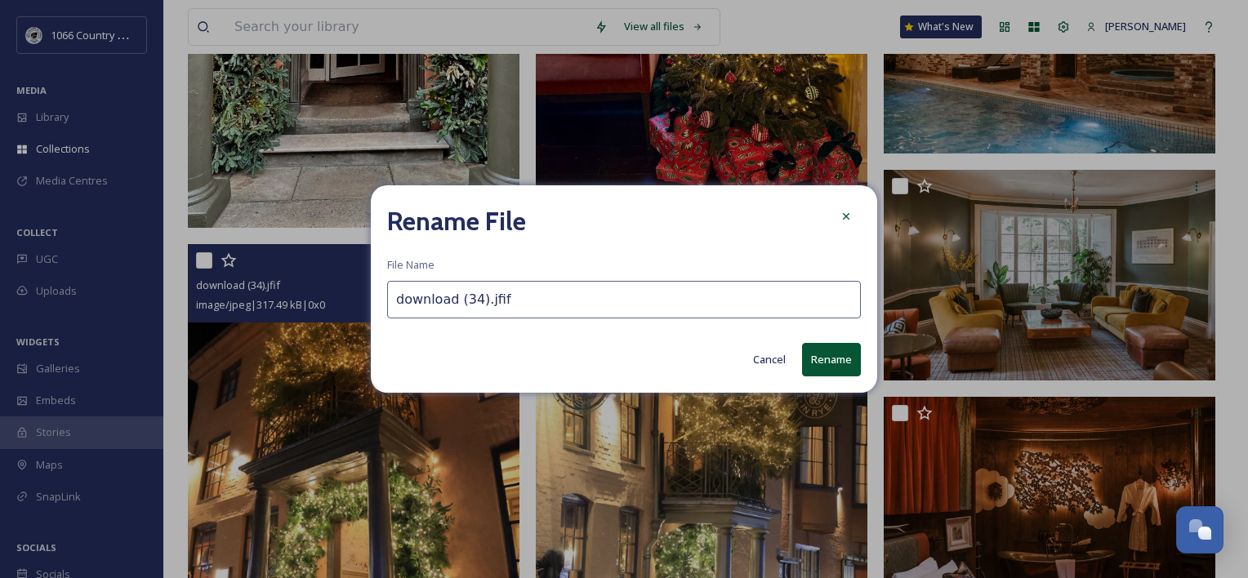
paste input "The George"
type input "The George 7"
click at [819, 368] on button "Rename" at bounding box center [831, 359] width 59 height 33
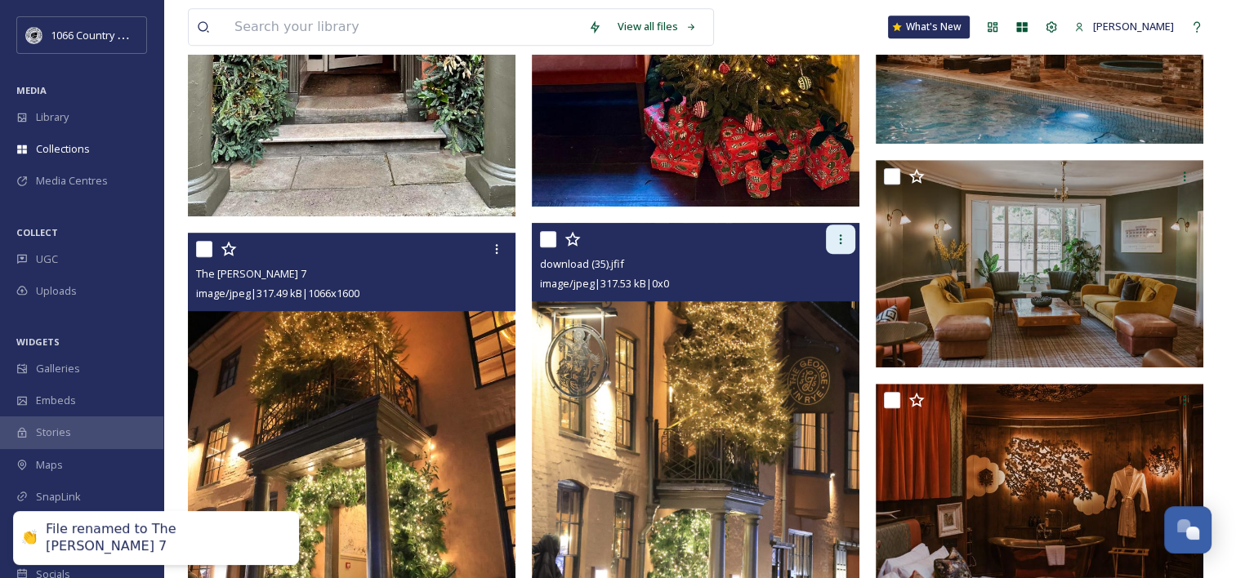
click at [843, 246] on div at bounding box center [840, 239] width 29 height 29
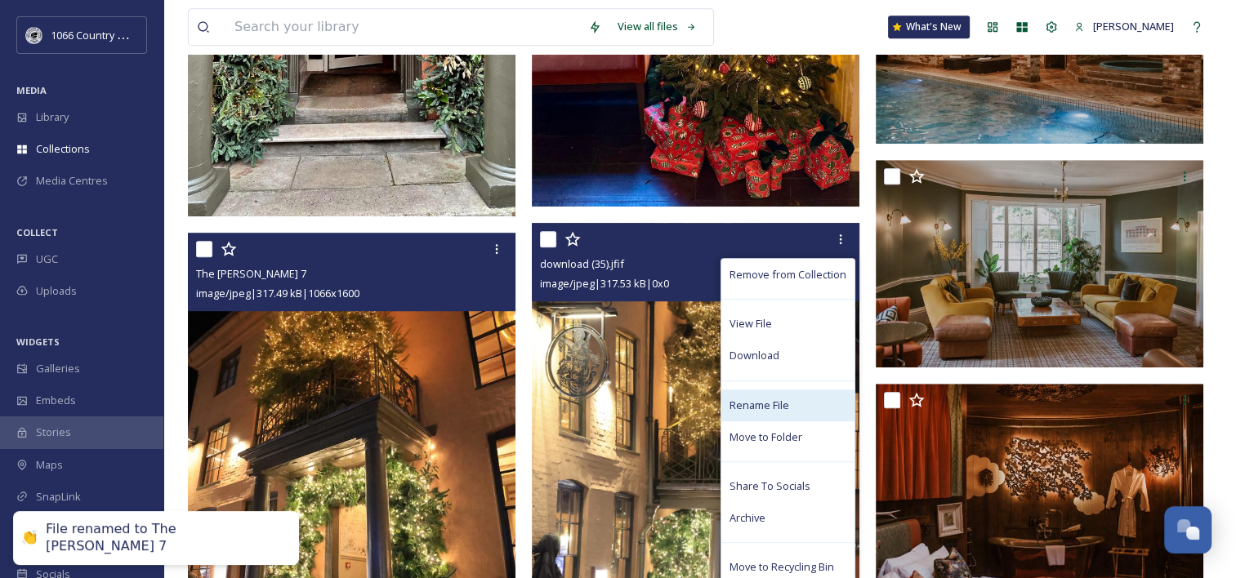
click at [770, 399] on span "Rename File" at bounding box center [760, 406] width 60 height 16
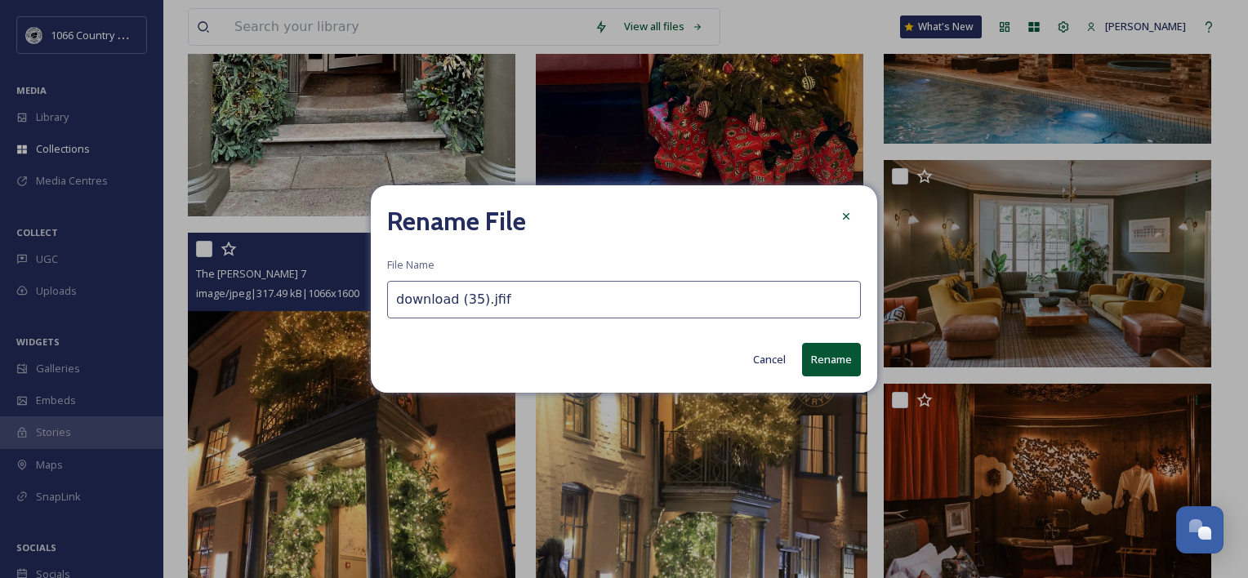
click at [645, 293] on input "download (35).jfif" at bounding box center [624, 300] width 474 height 38
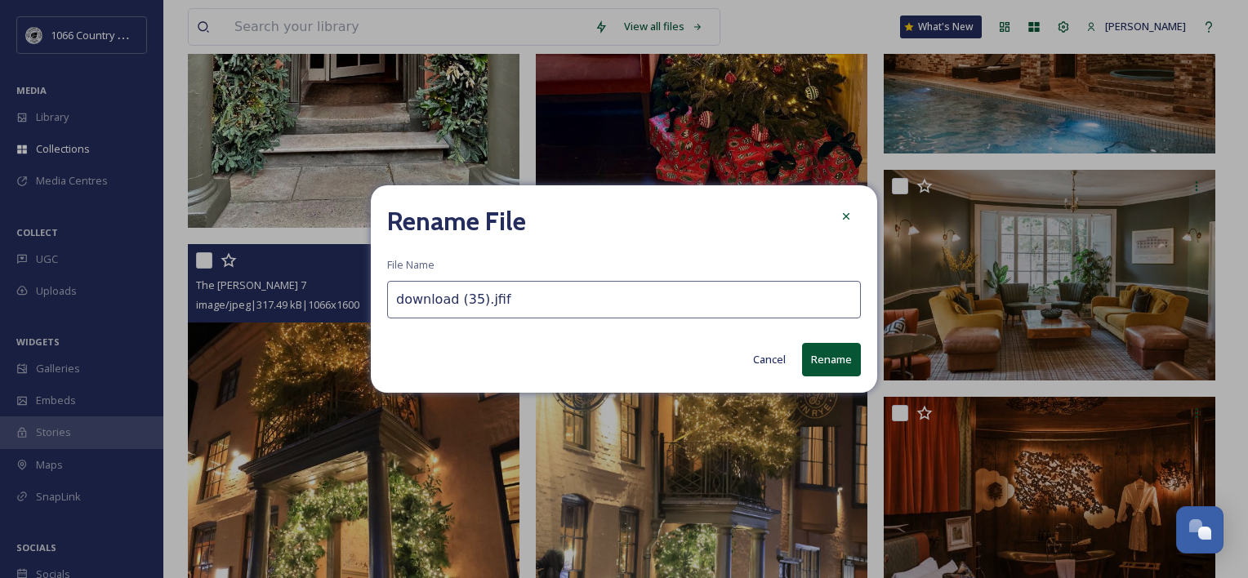
paste input "The George"
type input "The George 8"
click at [829, 357] on button "Rename" at bounding box center [831, 359] width 59 height 33
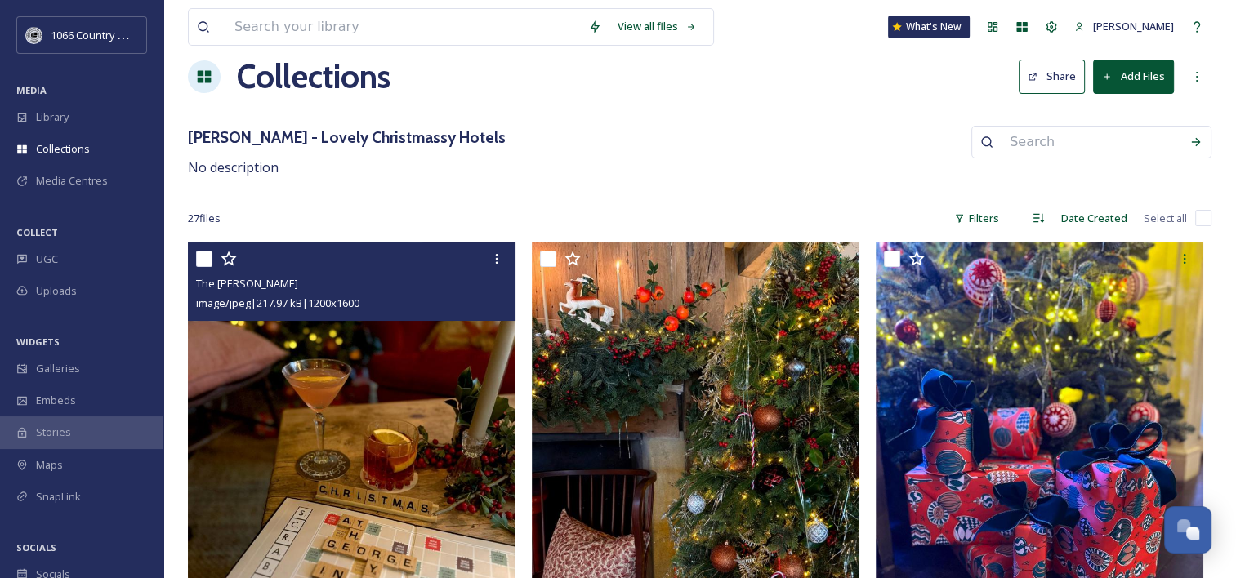
scroll to position [0, 0]
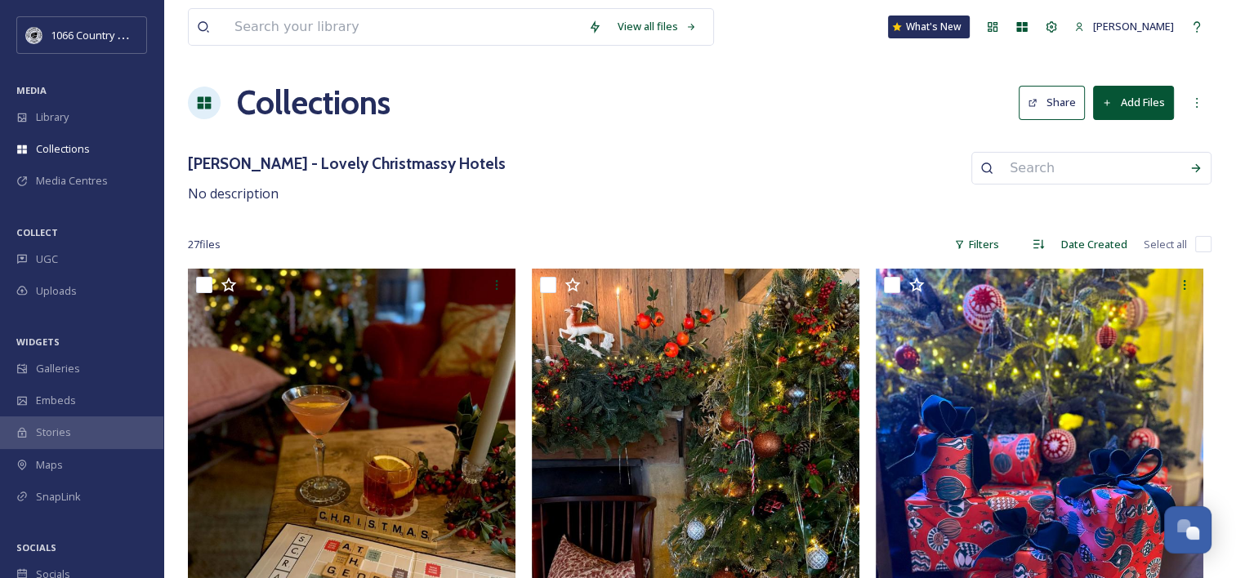
click at [1071, 103] on button "Share" at bounding box center [1052, 102] width 66 height 33
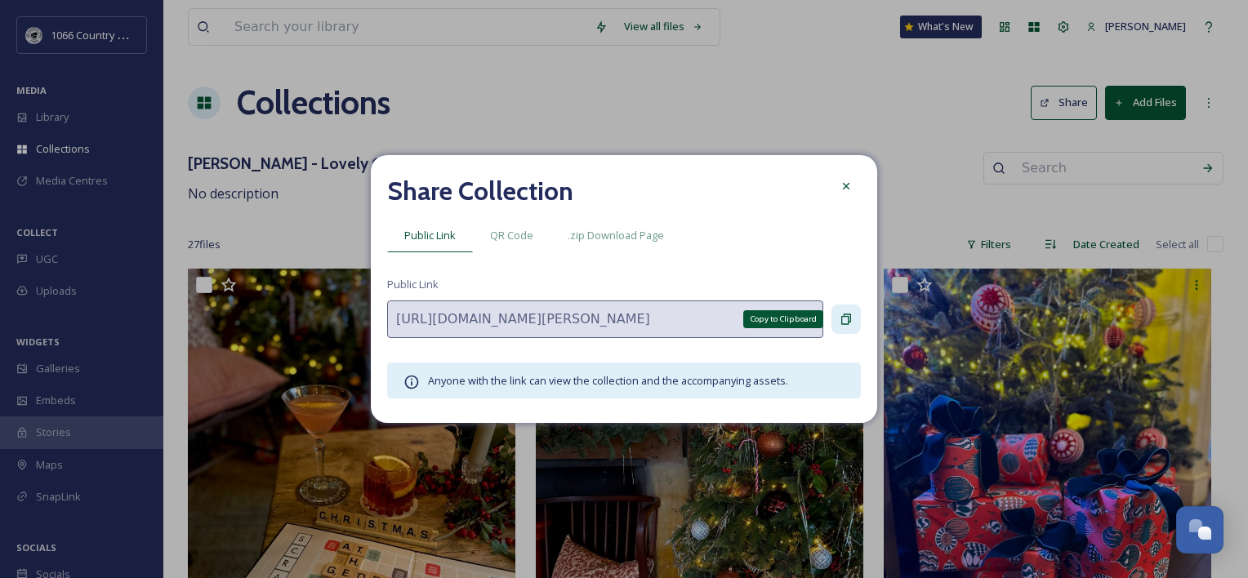
click at [847, 319] on icon at bounding box center [846, 319] width 13 height 13
click at [842, 181] on icon at bounding box center [846, 186] width 13 height 13
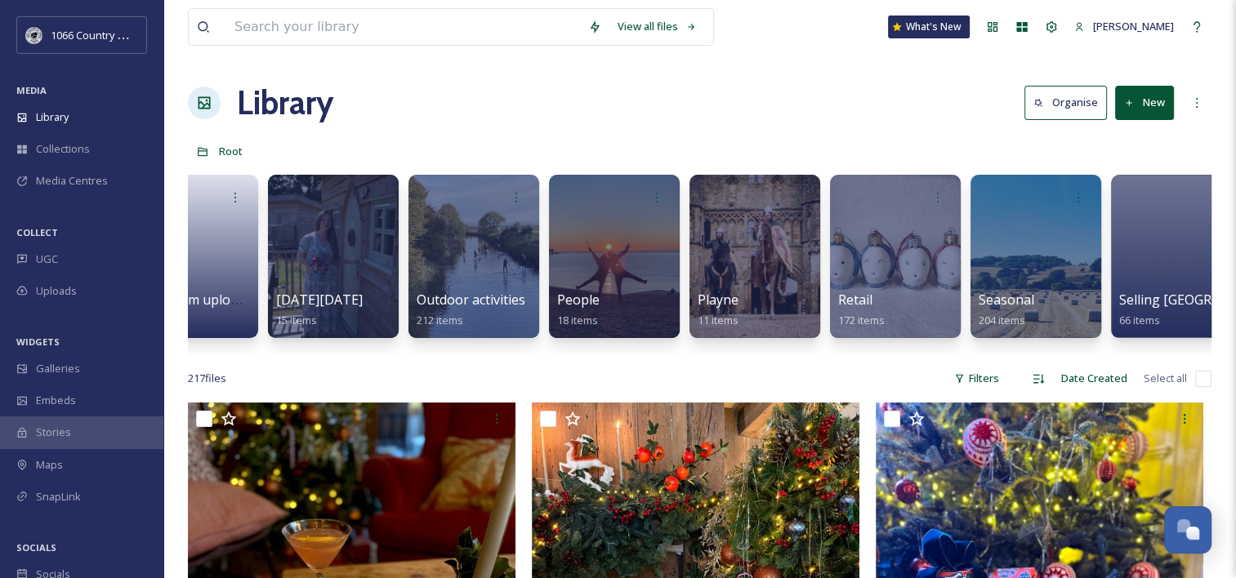
scroll to position [0, 1207]
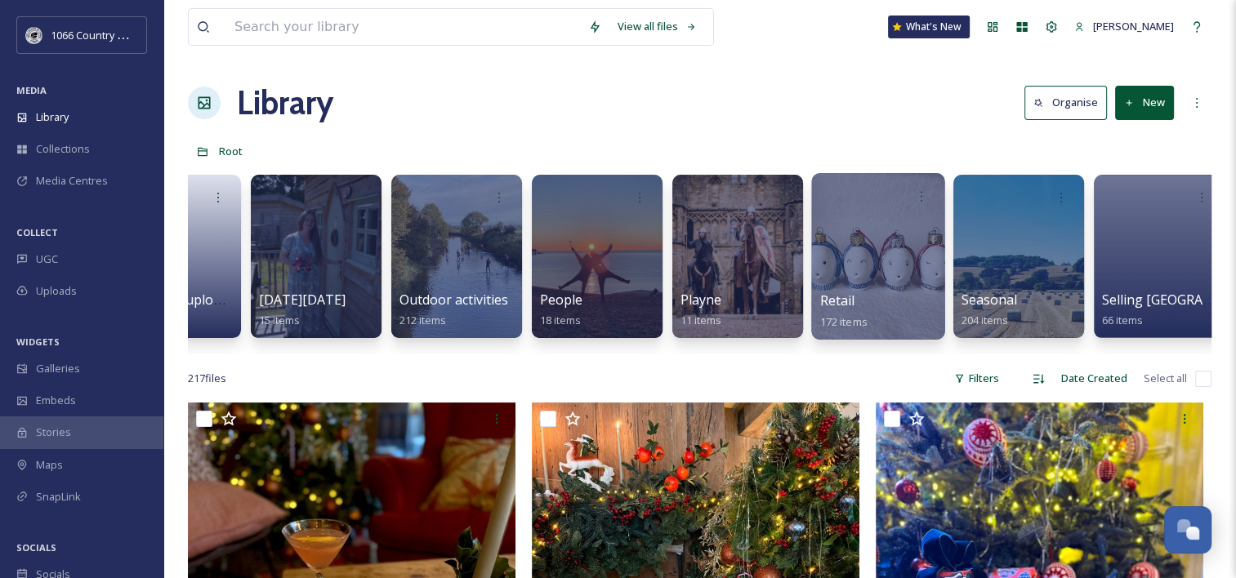
click at [847, 229] on div at bounding box center [877, 256] width 133 height 167
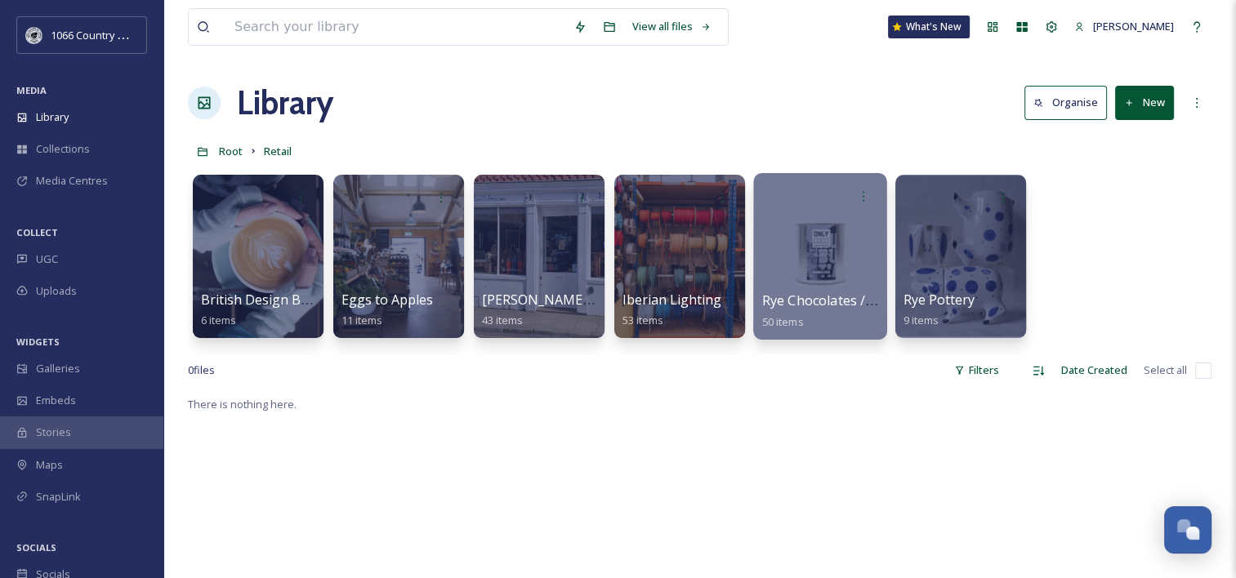
click at [853, 240] on div at bounding box center [819, 256] width 133 height 167
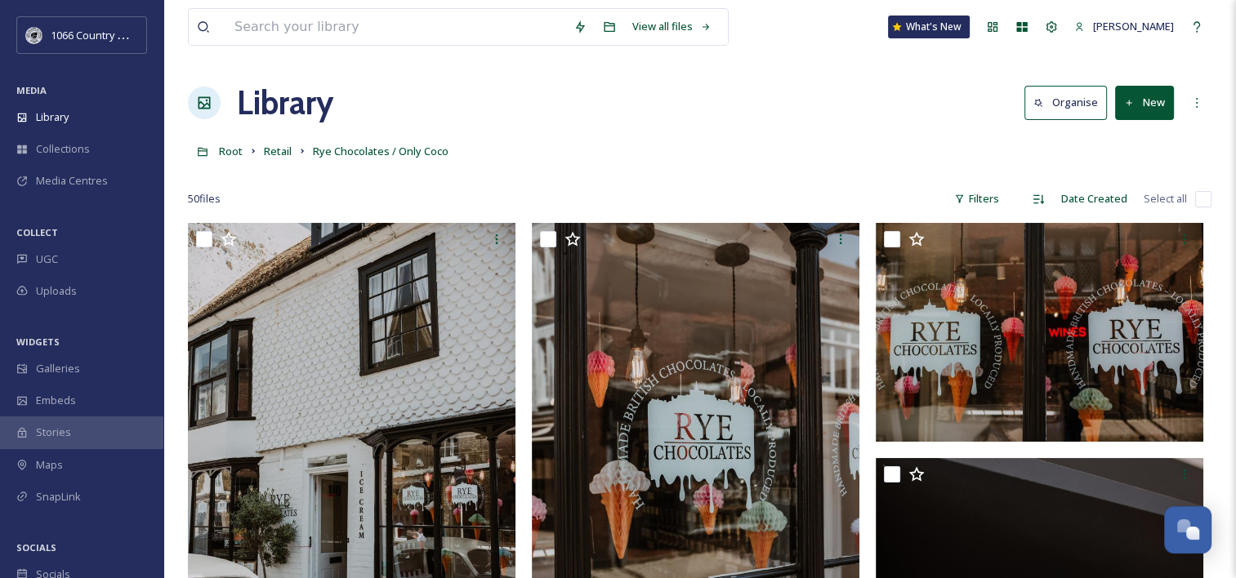
click at [596, 147] on div "Root Retail Rye Chocolates / Only Coco" at bounding box center [700, 151] width 1024 height 31
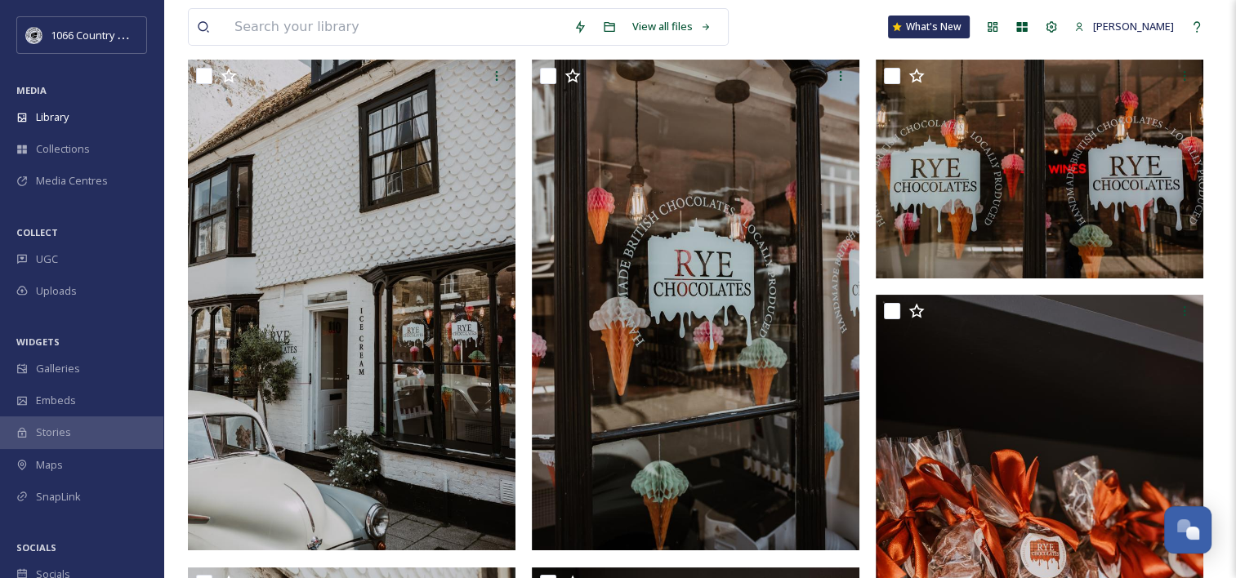
scroll to position [82, 0]
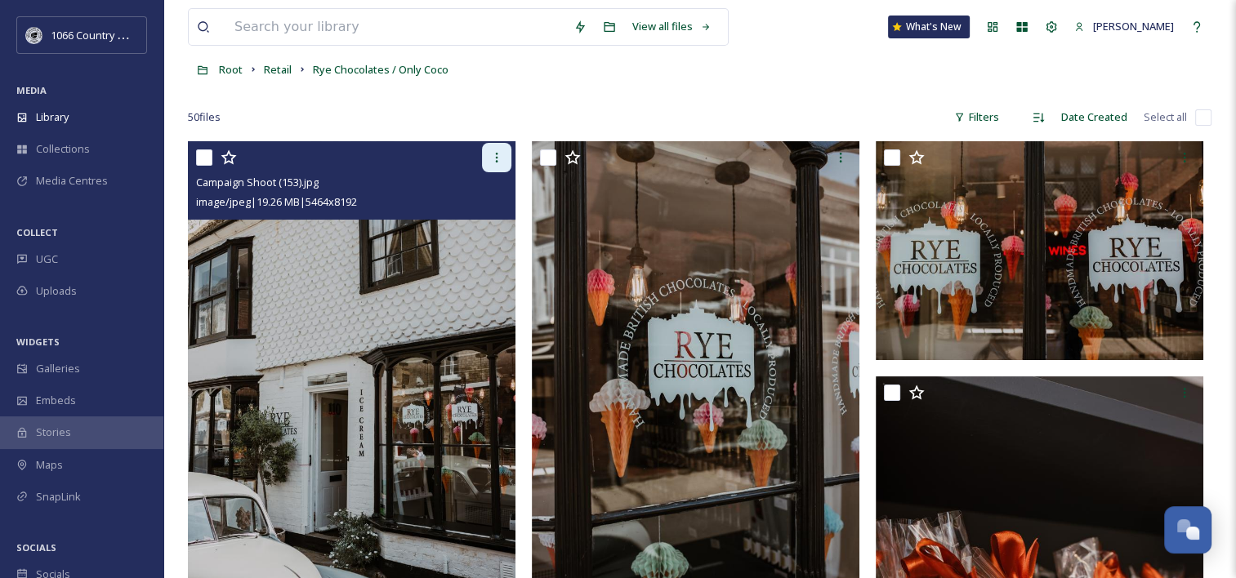
click at [497, 163] on div at bounding box center [496, 157] width 29 height 29
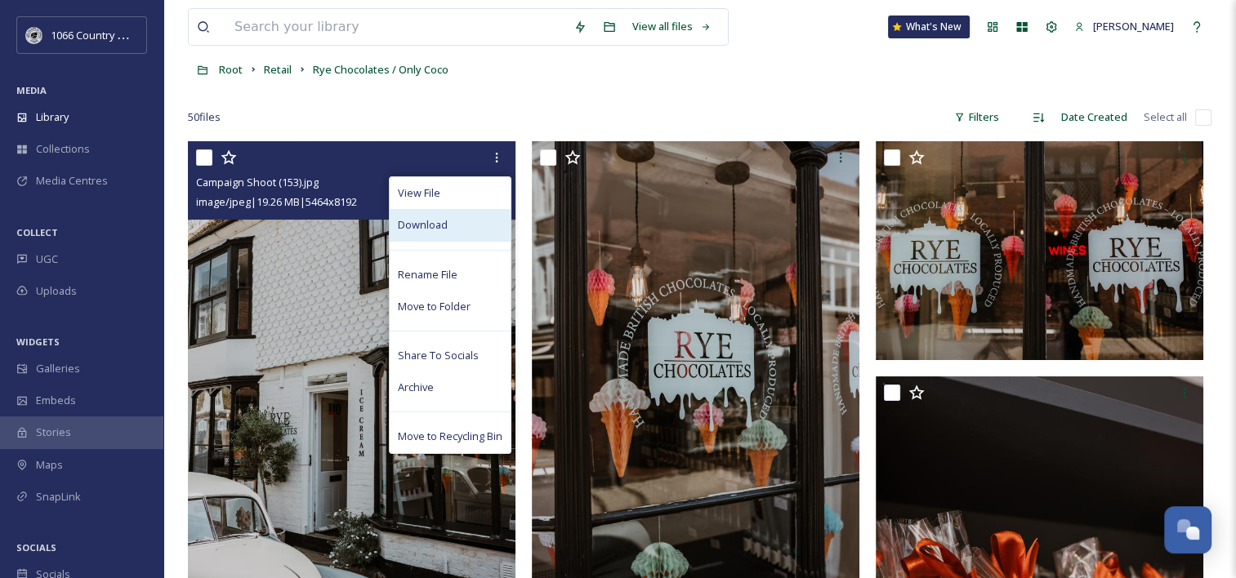
click at [455, 226] on div "Download" at bounding box center [450, 225] width 121 height 32
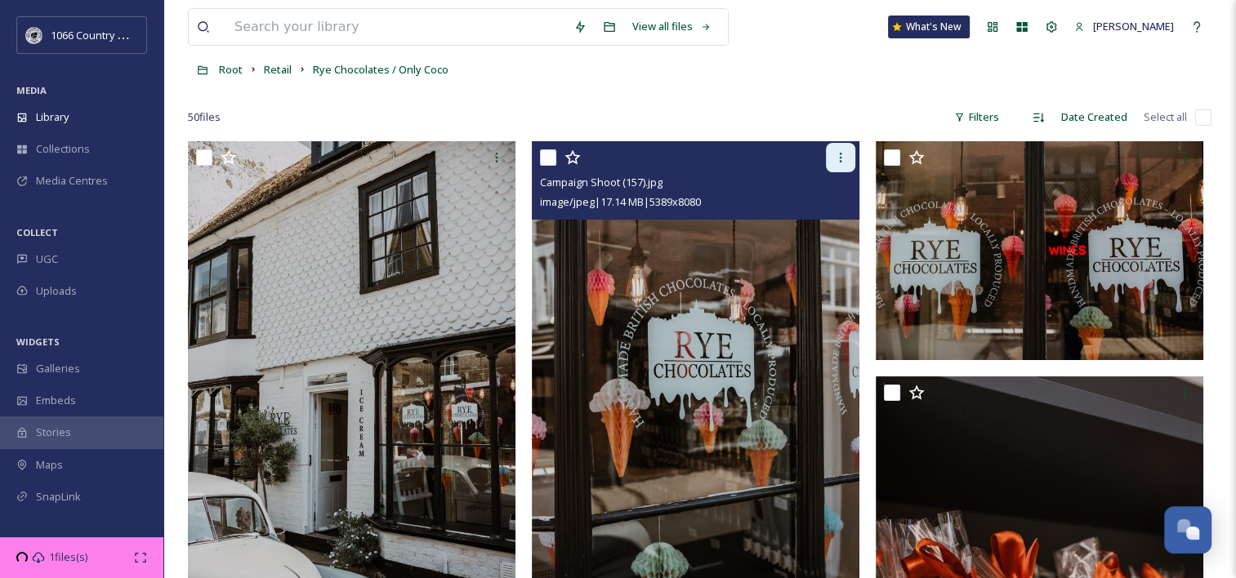
click at [847, 152] on div at bounding box center [840, 157] width 29 height 29
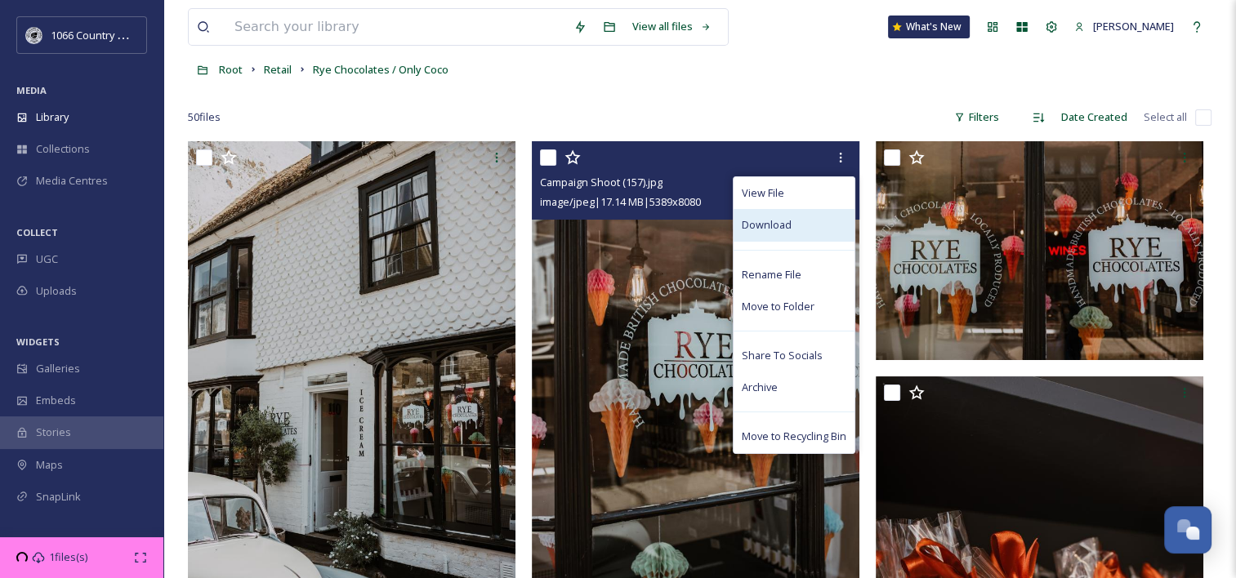
click at [809, 232] on div "Download" at bounding box center [794, 225] width 121 height 32
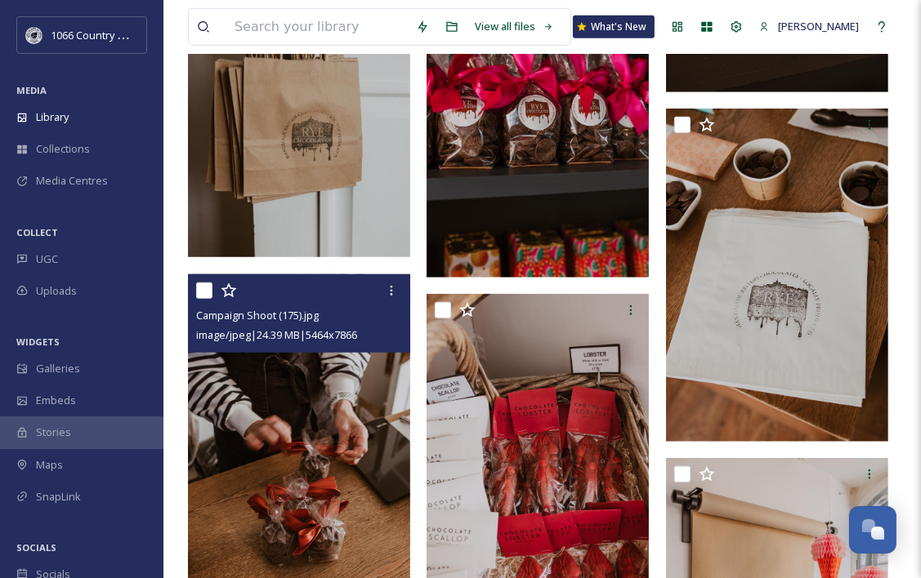
scroll to position [1061, 0]
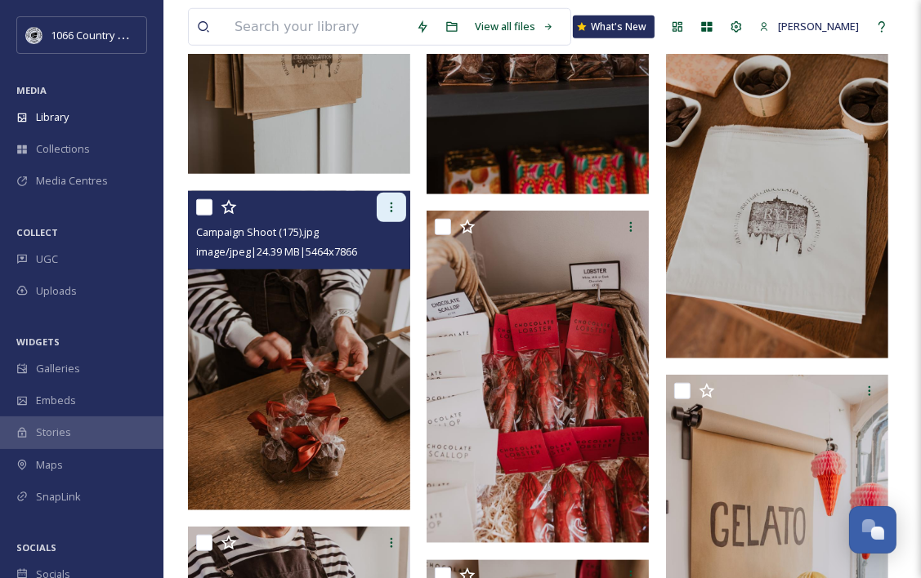
click at [396, 209] on icon at bounding box center [391, 207] width 13 height 13
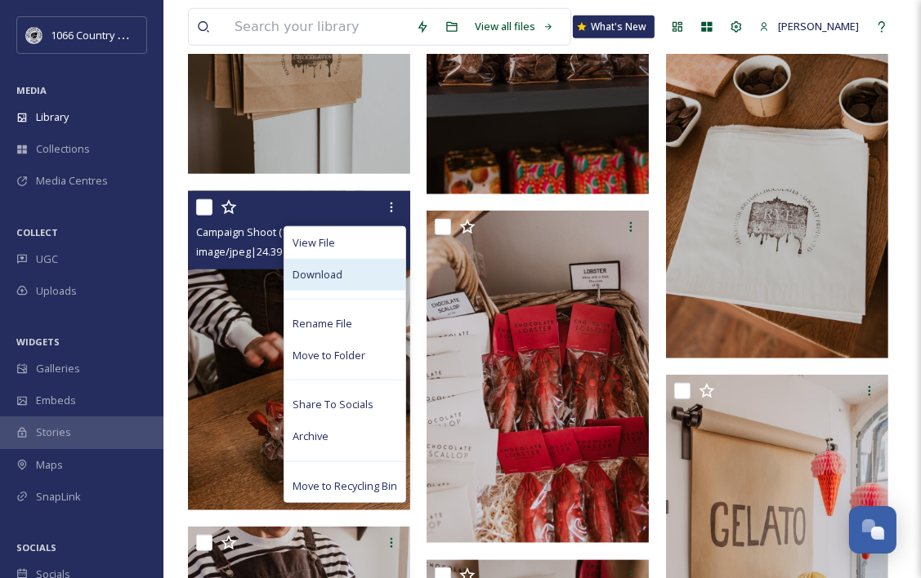
click at [359, 271] on div "Download" at bounding box center [344, 275] width 121 height 32
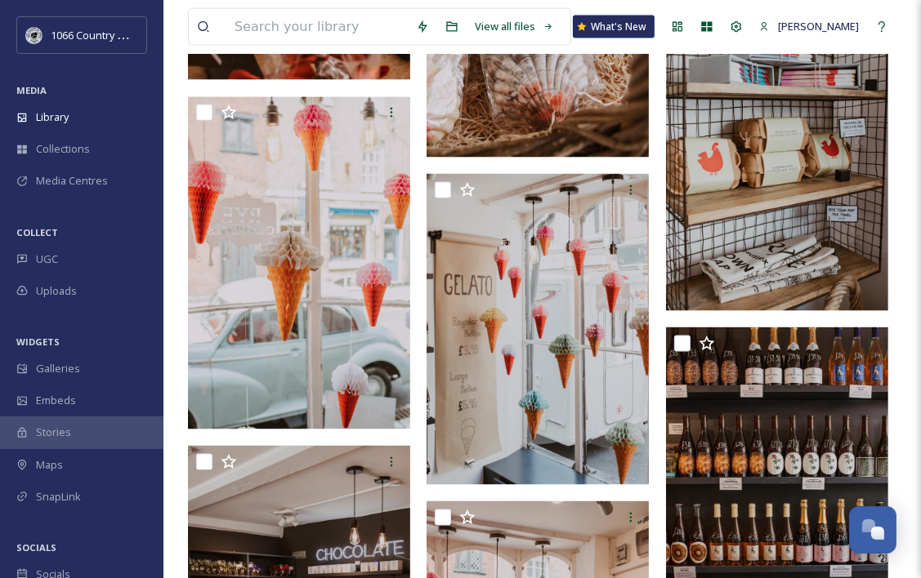
scroll to position [1878, 0]
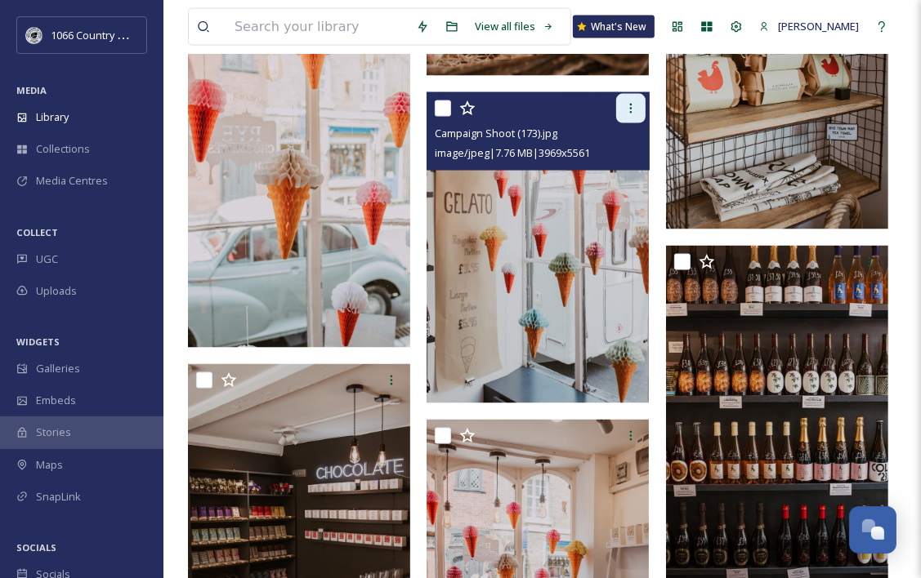
click at [631, 117] on div at bounding box center [630, 108] width 29 height 29
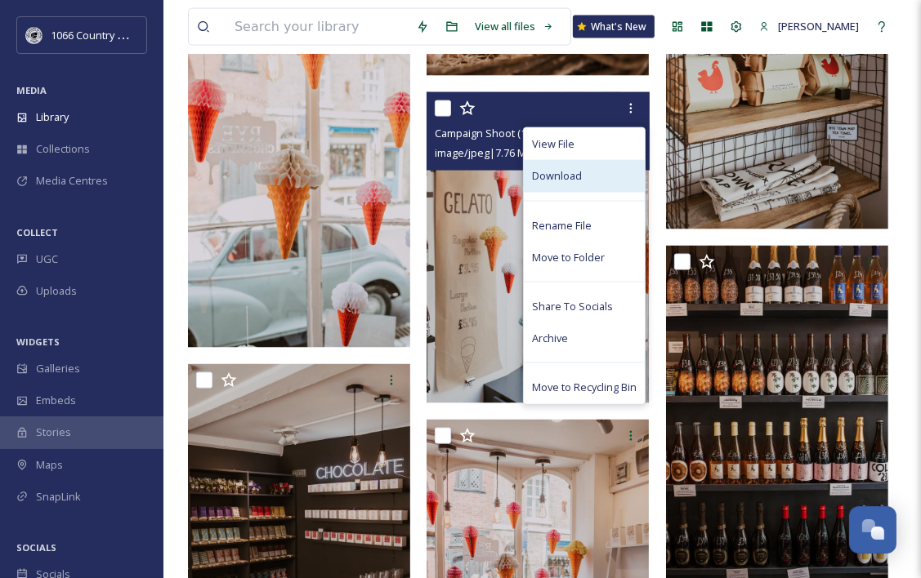
click at [592, 182] on div "Download" at bounding box center [584, 176] width 121 height 32
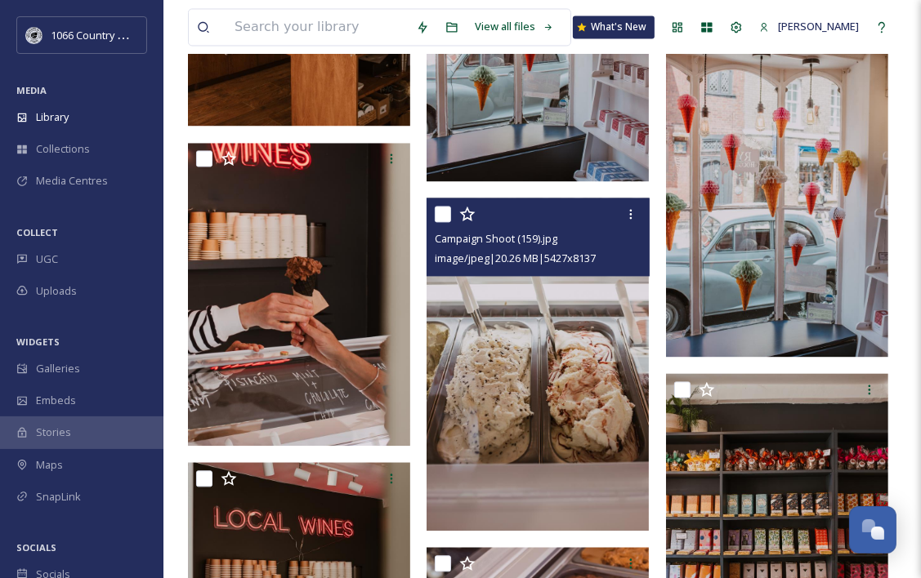
scroll to position [2532, 0]
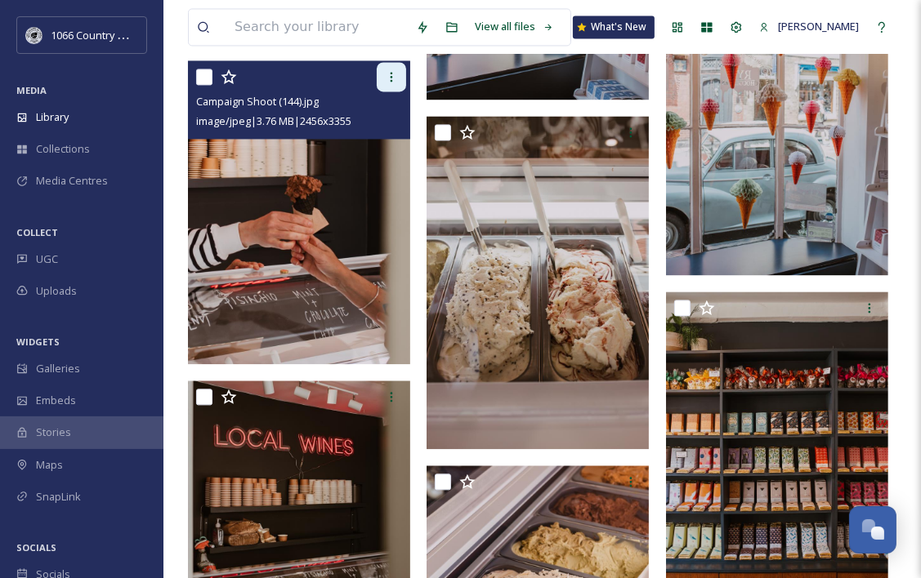
click at [386, 79] on icon at bounding box center [391, 76] width 13 height 13
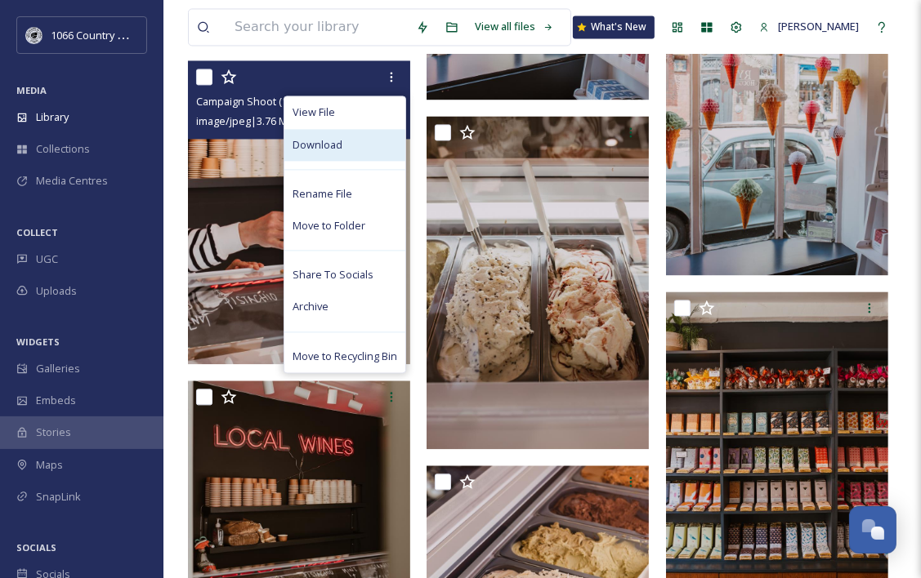
click at [360, 147] on div "Download" at bounding box center [344, 145] width 121 height 32
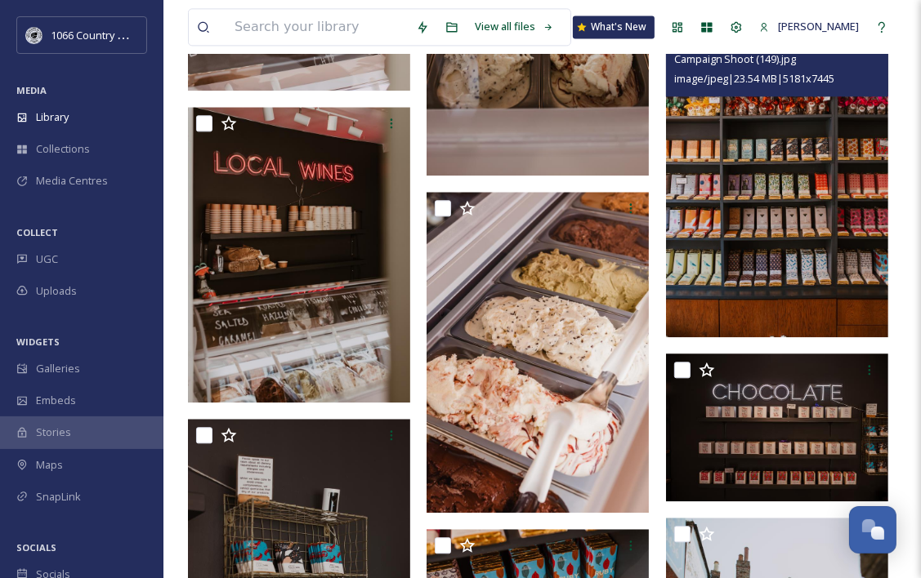
scroll to position [2777, 0]
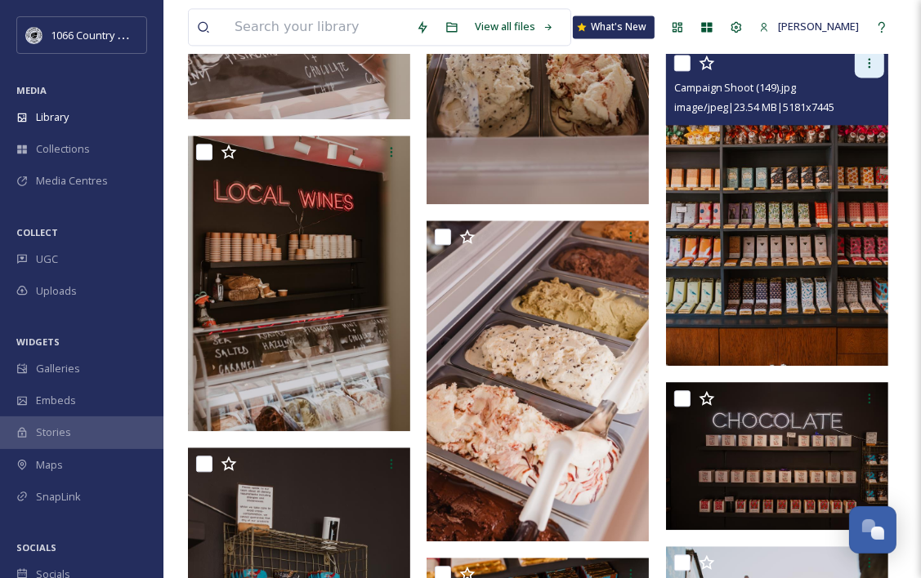
click at [865, 67] on icon at bounding box center [869, 62] width 13 height 13
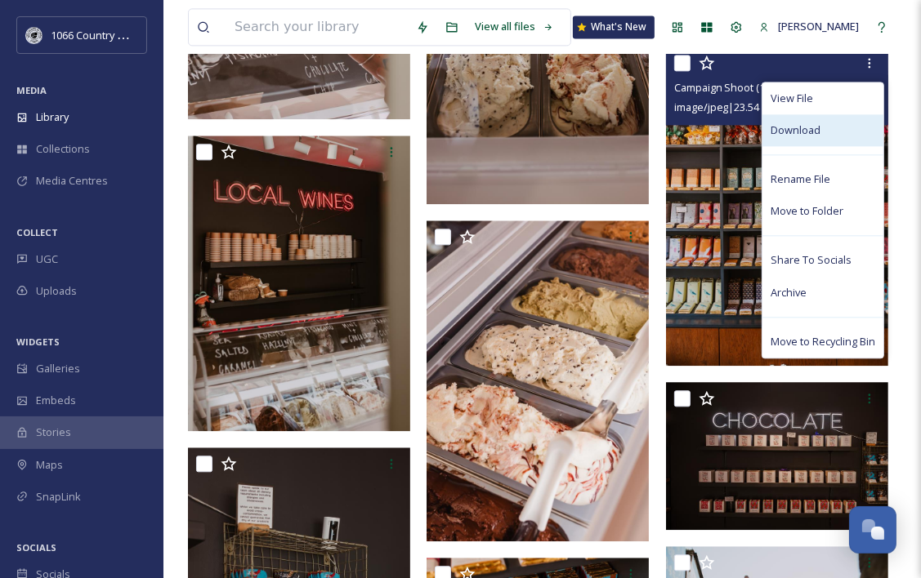
click at [824, 133] on div "Download" at bounding box center [822, 130] width 121 height 32
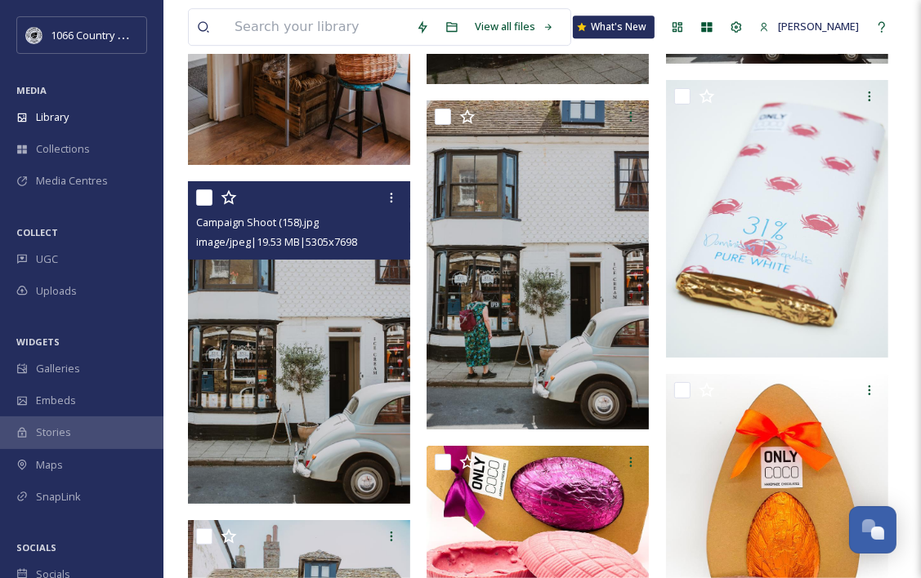
scroll to position [3758, 0]
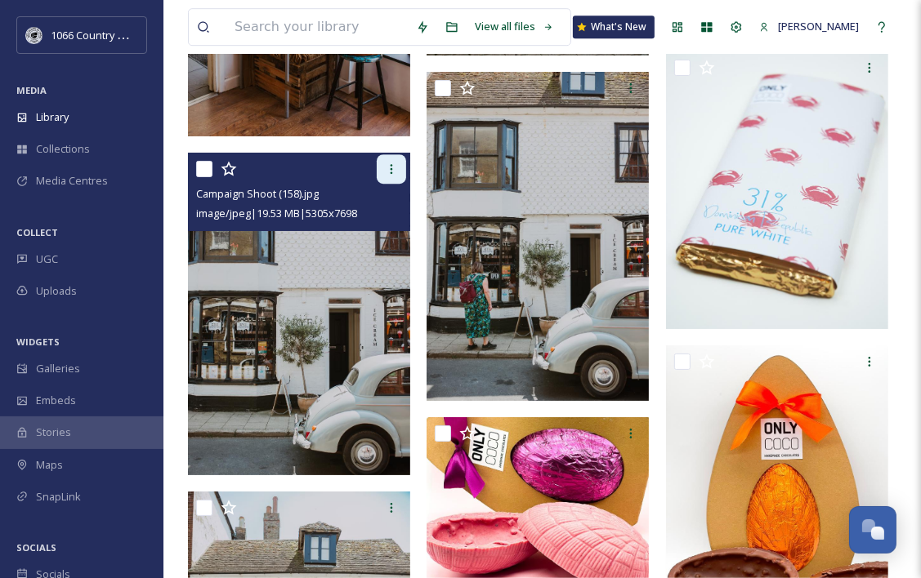
click at [392, 166] on icon at bounding box center [391, 169] width 13 height 13
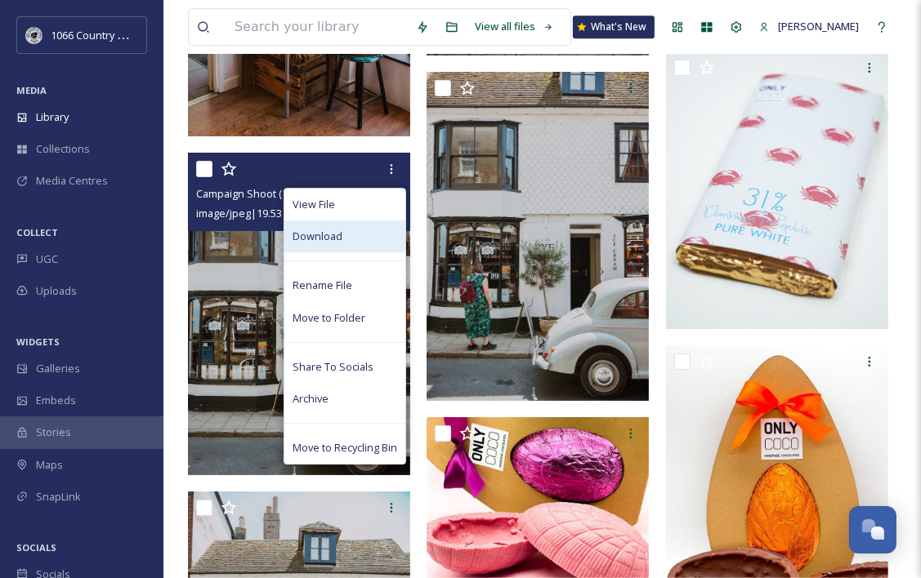
click at [346, 241] on div "Download" at bounding box center [344, 237] width 121 height 32
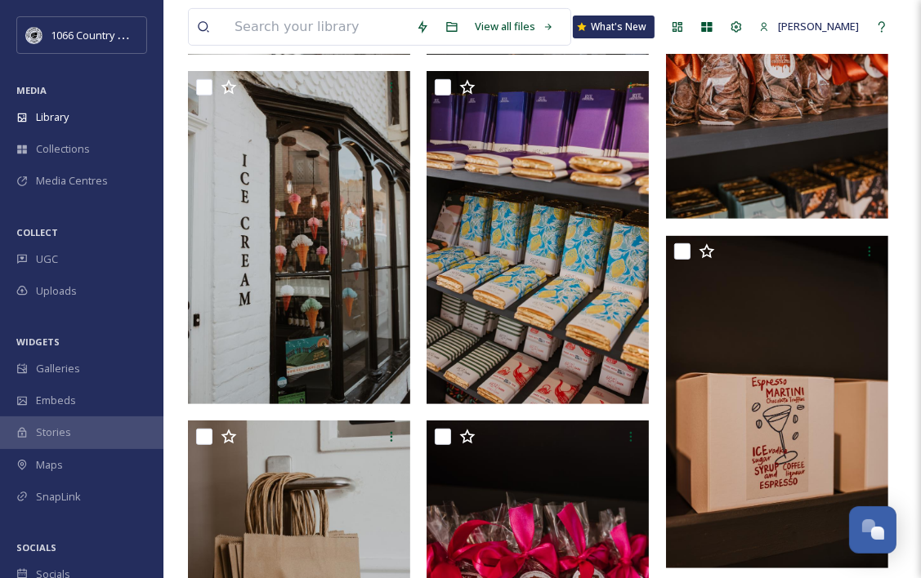
scroll to position [408, 0]
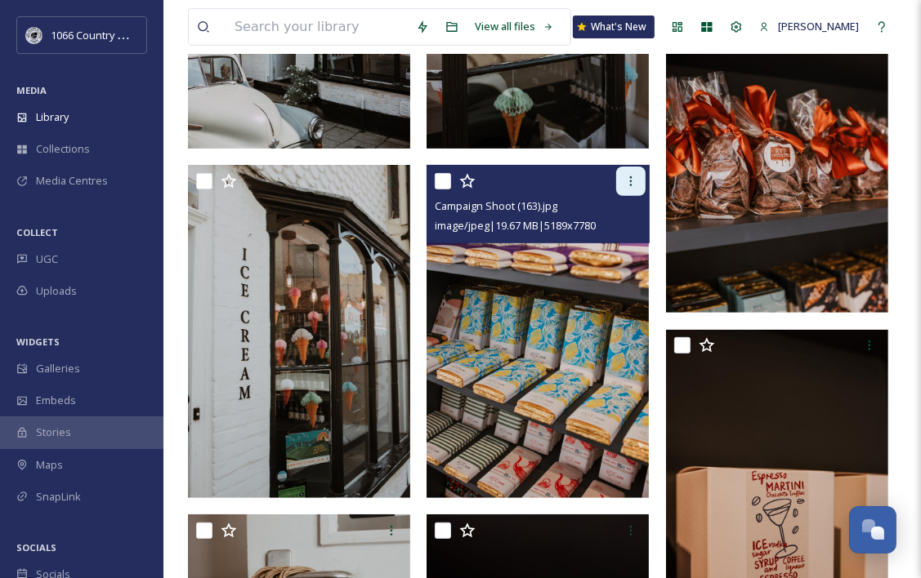
click at [644, 187] on div at bounding box center [630, 181] width 29 height 29
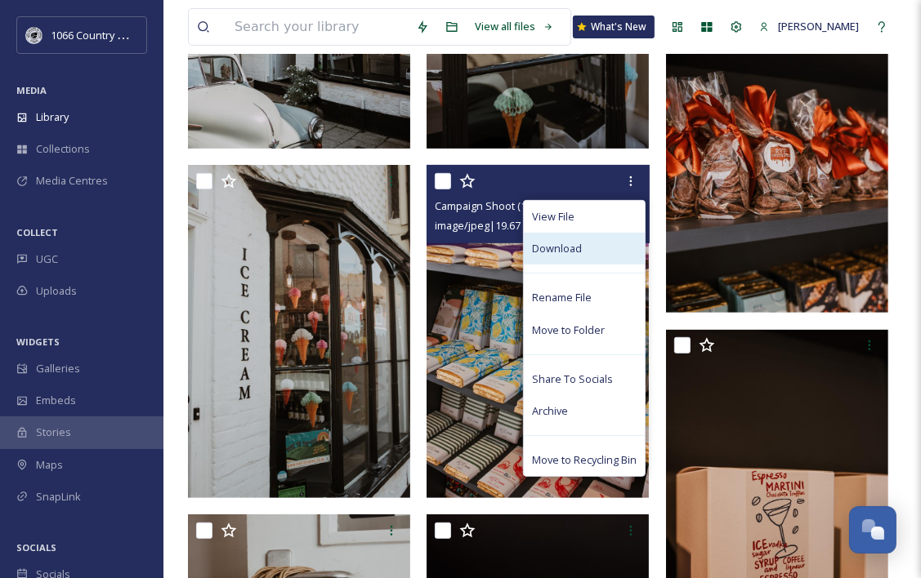
click at [581, 252] on div "Download" at bounding box center [584, 249] width 121 height 32
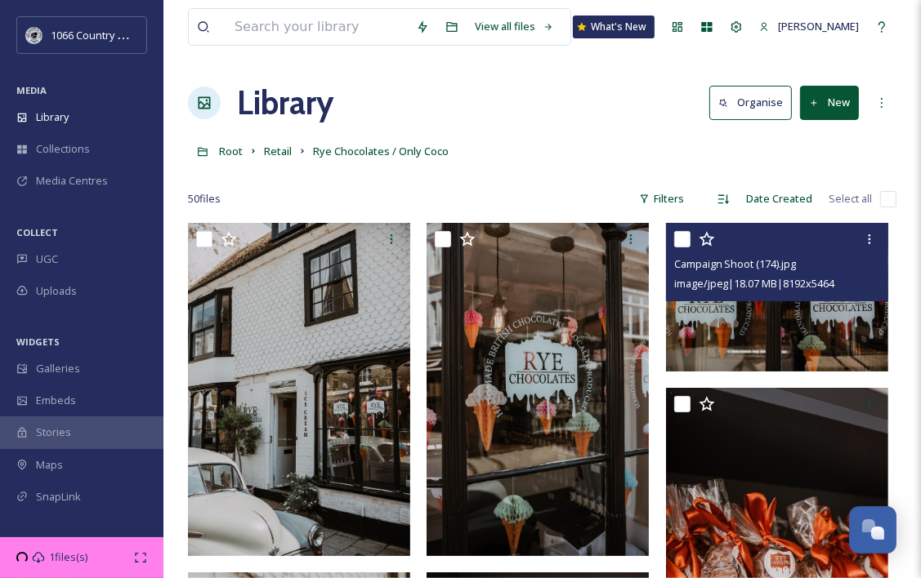
scroll to position [82, 0]
